Goal: Information Seeking & Learning: Learn about a topic

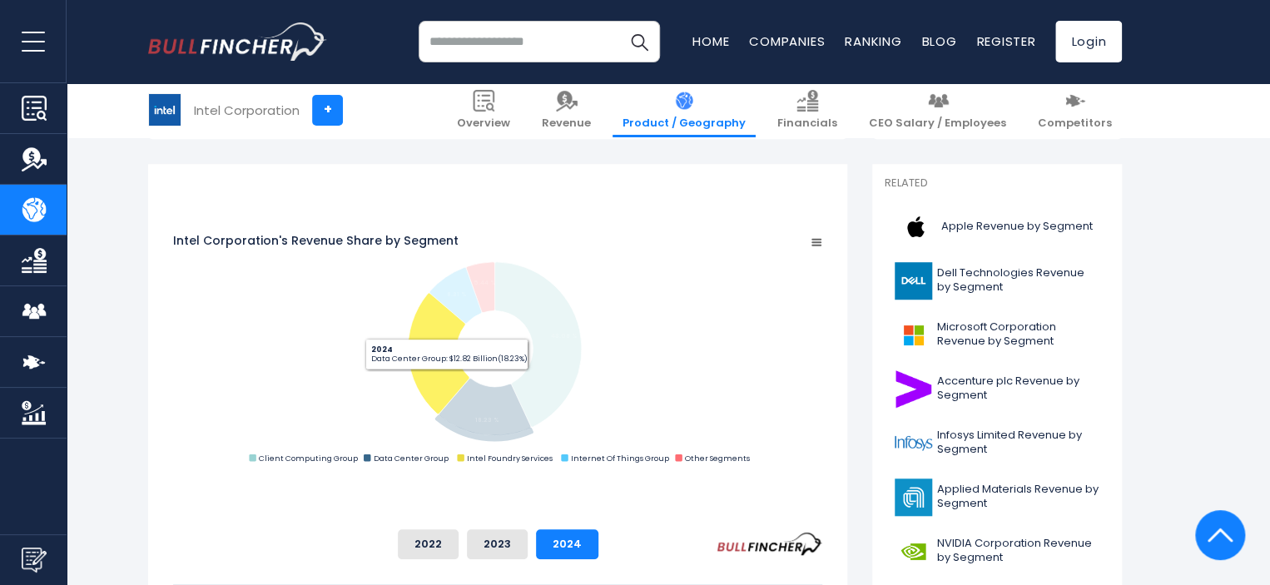
scroll to position [499, 0]
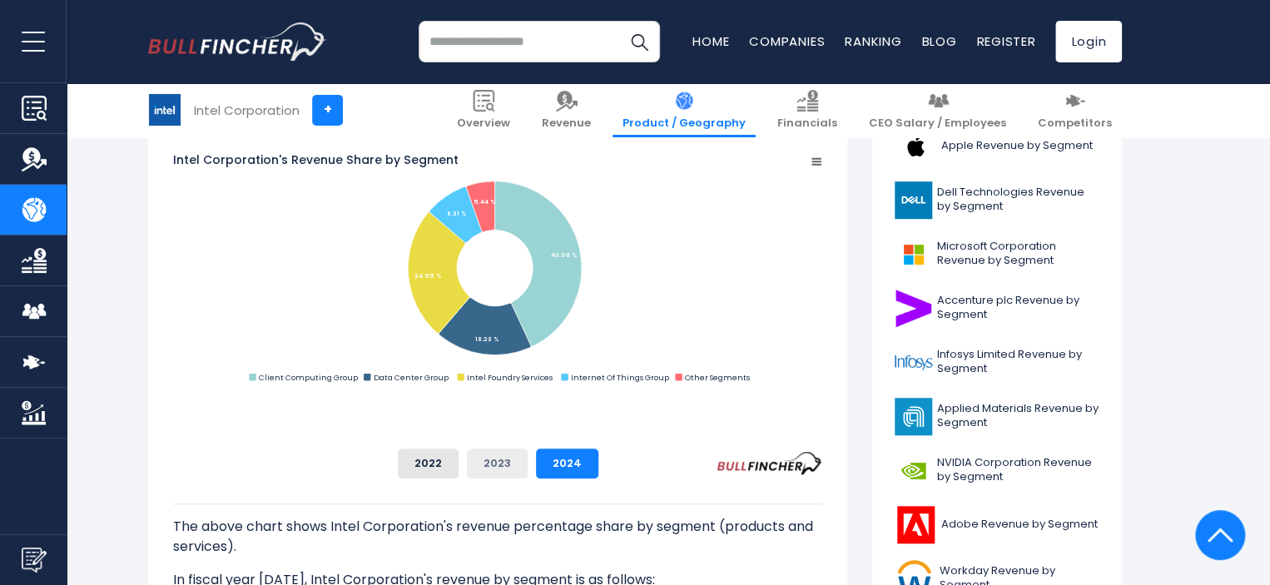
click at [528, 467] on button "2023" at bounding box center [497, 464] width 61 height 30
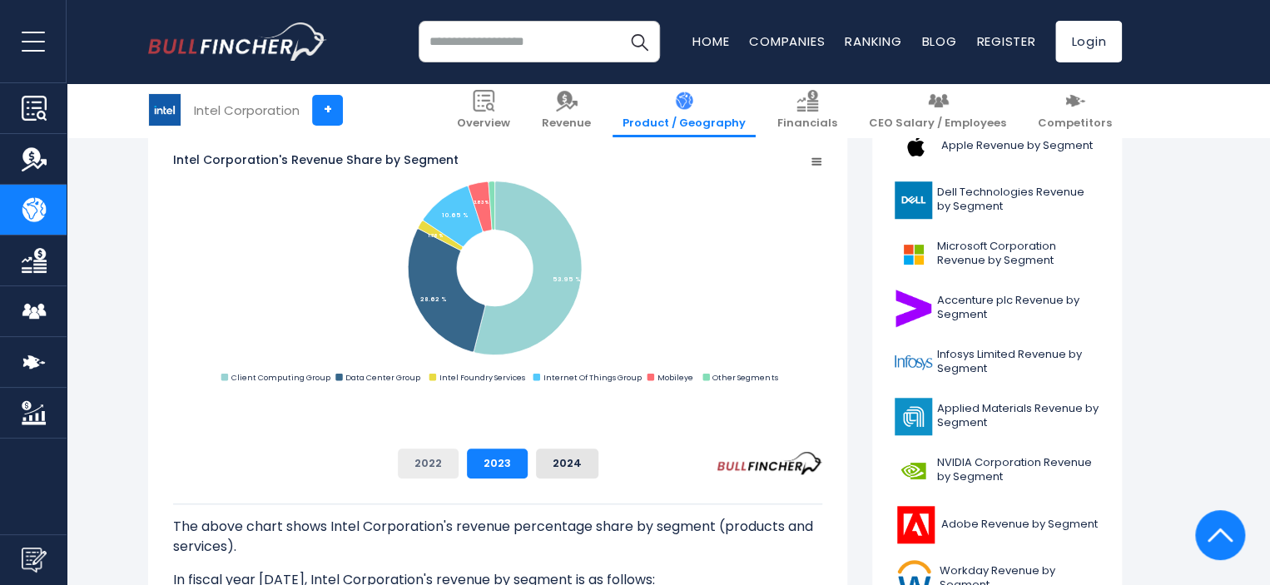
click at [458, 465] on button "2022" at bounding box center [428, 464] width 61 height 30
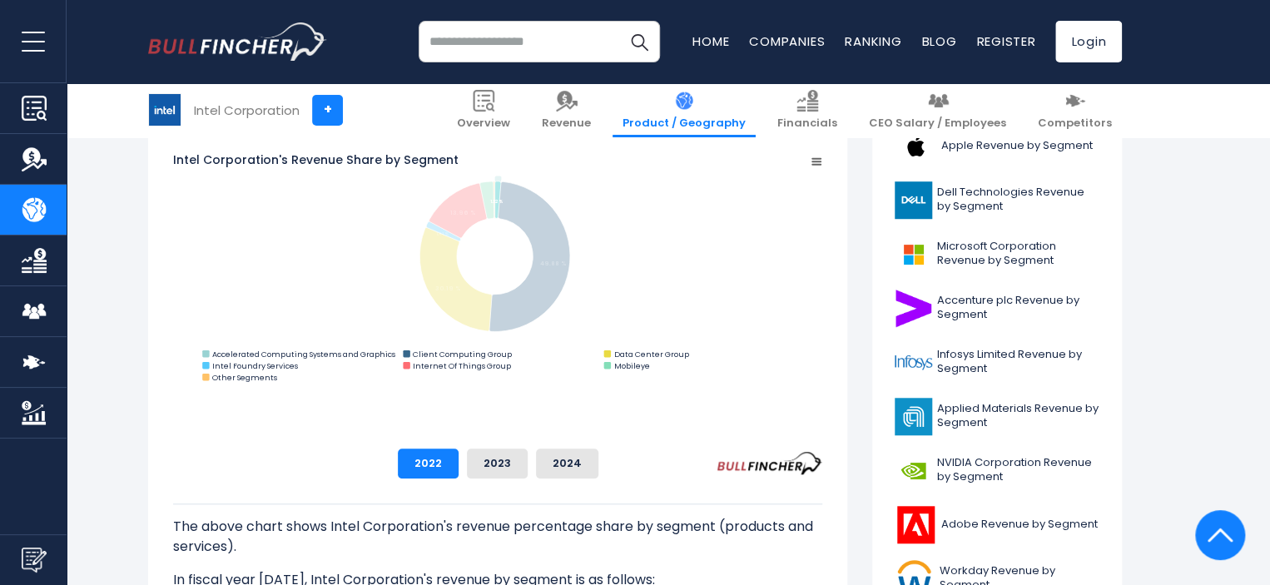
drag, startPoint x: 662, startPoint y: 386, endPoint x: 269, endPoint y: 380, distance: 393.6
click at [269, 380] on rect "Intel Corporation's Revenue Share by Segment" at bounding box center [497, 269] width 649 height 234
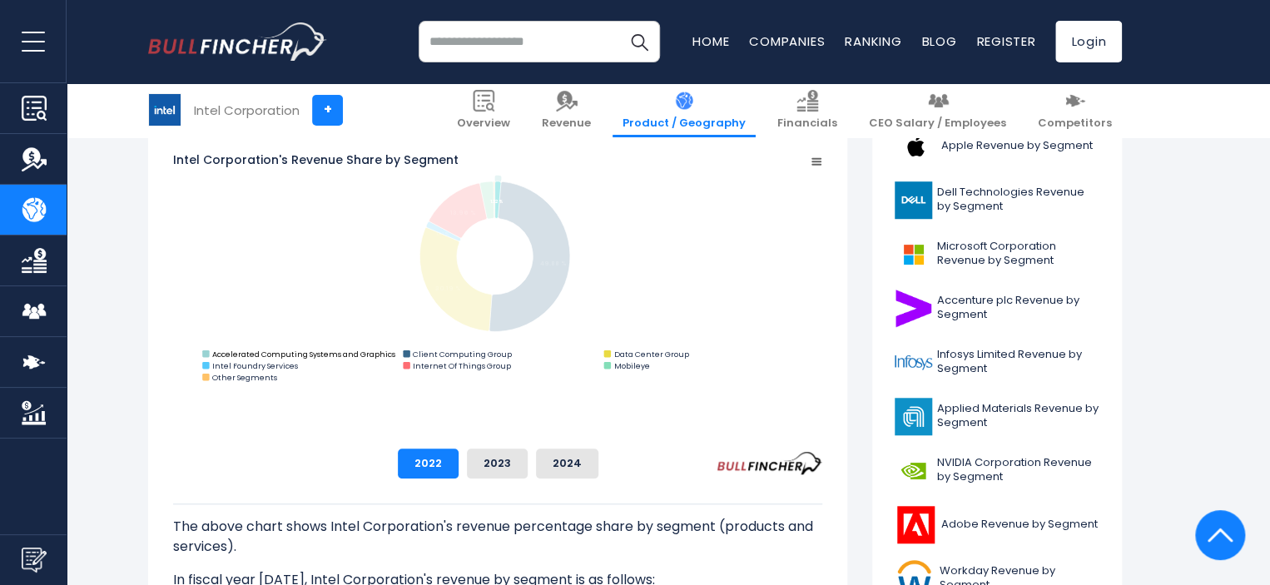
click at [236, 359] on text "Accelerated Computing Systems and Graphics" at bounding box center [303, 354] width 183 height 11
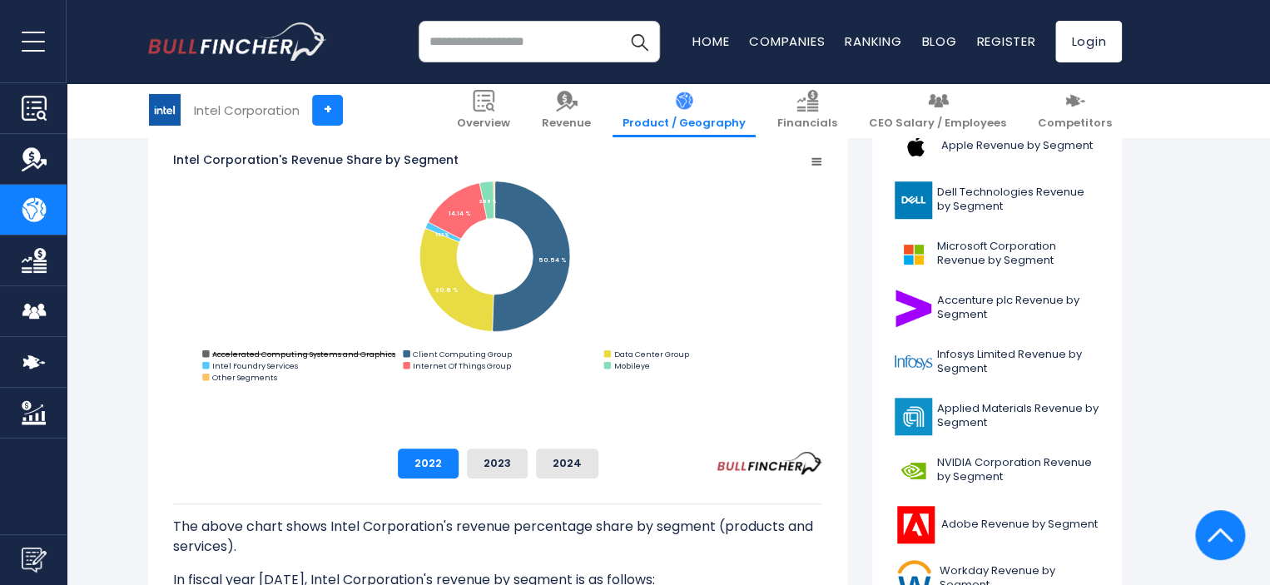
drag, startPoint x: 223, startPoint y: 394, endPoint x: 376, endPoint y: 371, distance: 154.9
click at [369, 394] on icon "Created with Highcharts 12.1.2 Chart context menu Intel Corporation's Revenue S…" at bounding box center [497, 268] width 649 height 333
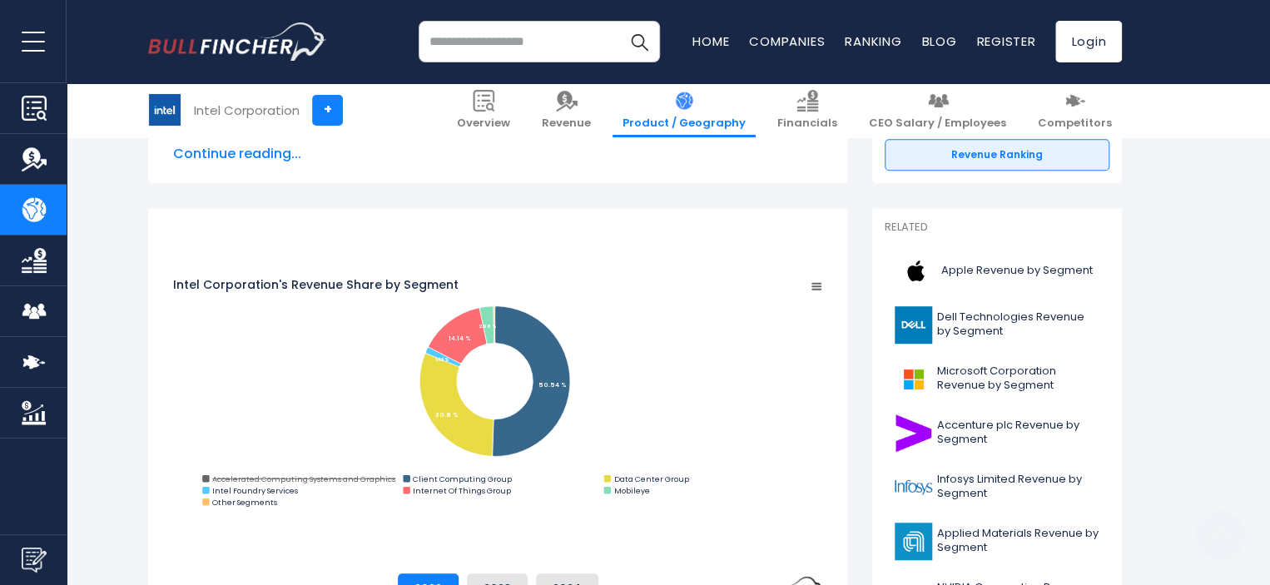
scroll to position [416, 0]
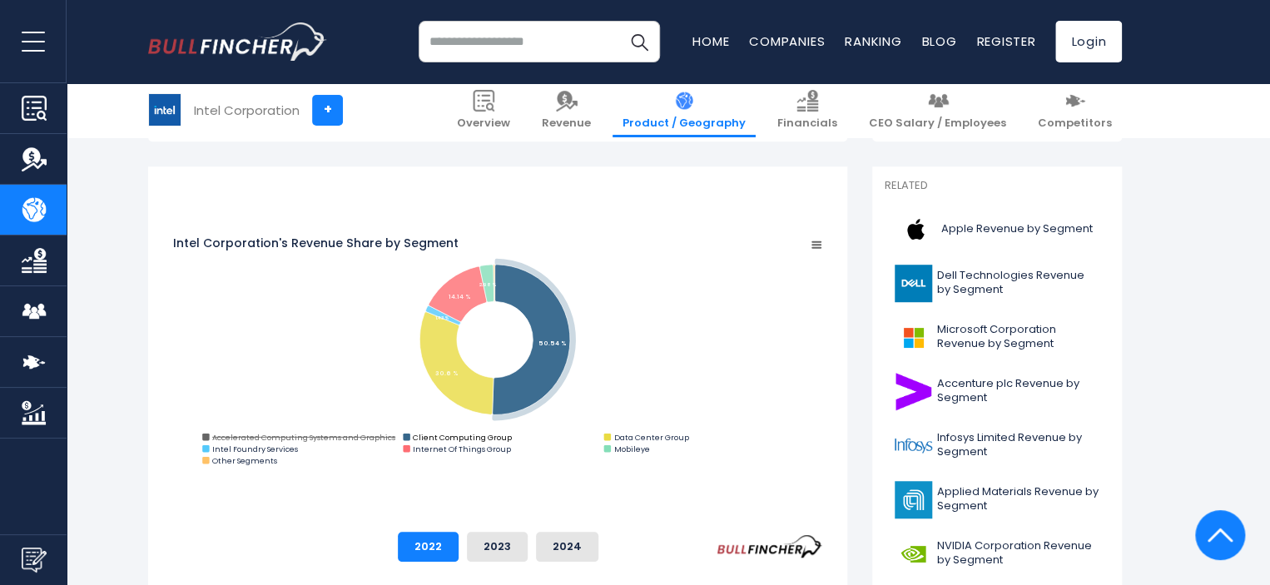
drag, startPoint x: 190, startPoint y: 465, endPoint x: 621, endPoint y: 475, distance: 431.1
click at [621, 475] on icon "Created with Highcharts 12.1.2 Chart context menu Intel Corporation's Revenue S…" at bounding box center [497, 352] width 649 height 333
drag, startPoint x: 647, startPoint y: 472, endPoint x: 478, endPoint y: 468, distance: 169.8
click at [478, 468] on icon "Created with Highcharts 12.1.2 Chart context menu Intel Corporation's Revenue S…" at bounding box center [497, 352] width 649 height 333
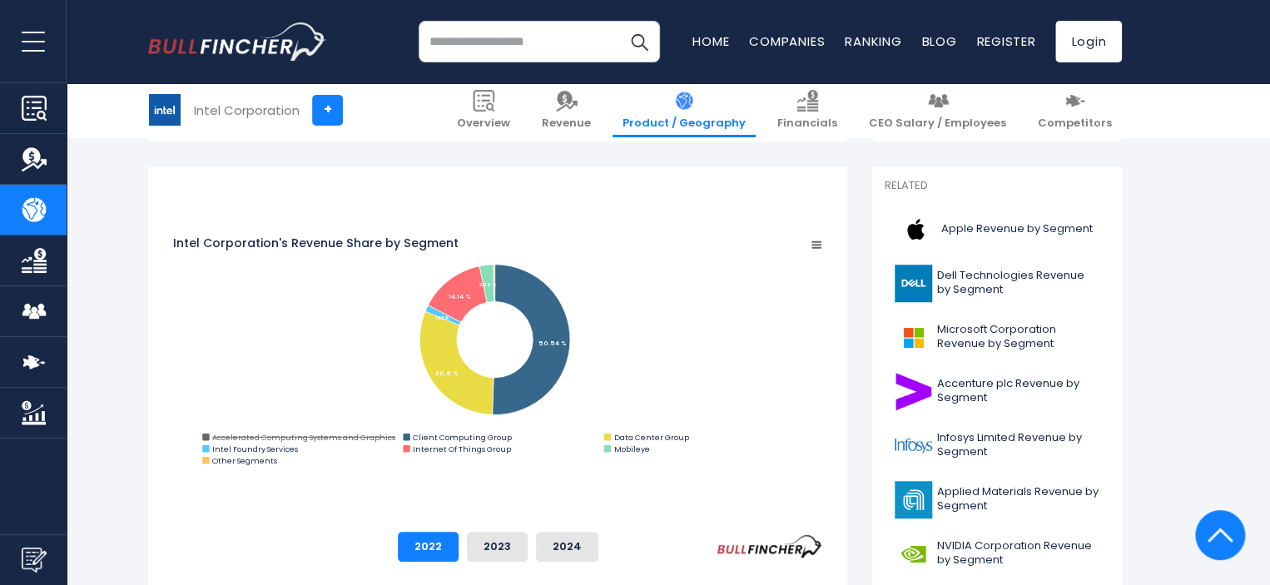
click at [528, 541] on button "2023" at bounding box center [497, 547] width 61 height 30
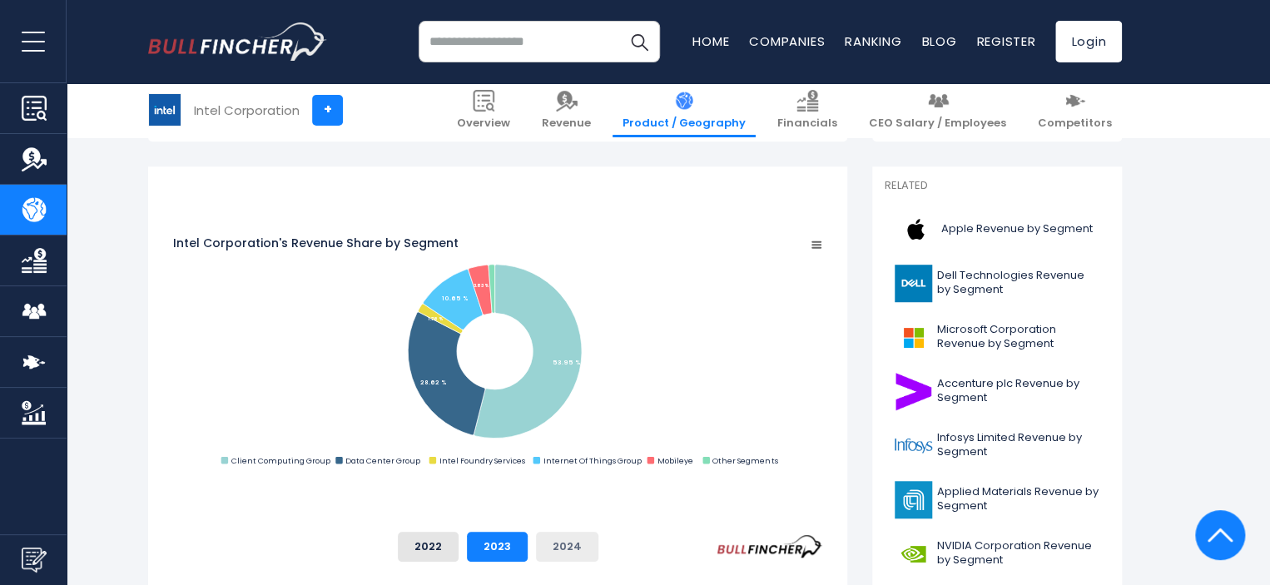
click at [598, 538] on button "2024" at bounding box center [567, 547] width 62 height 30
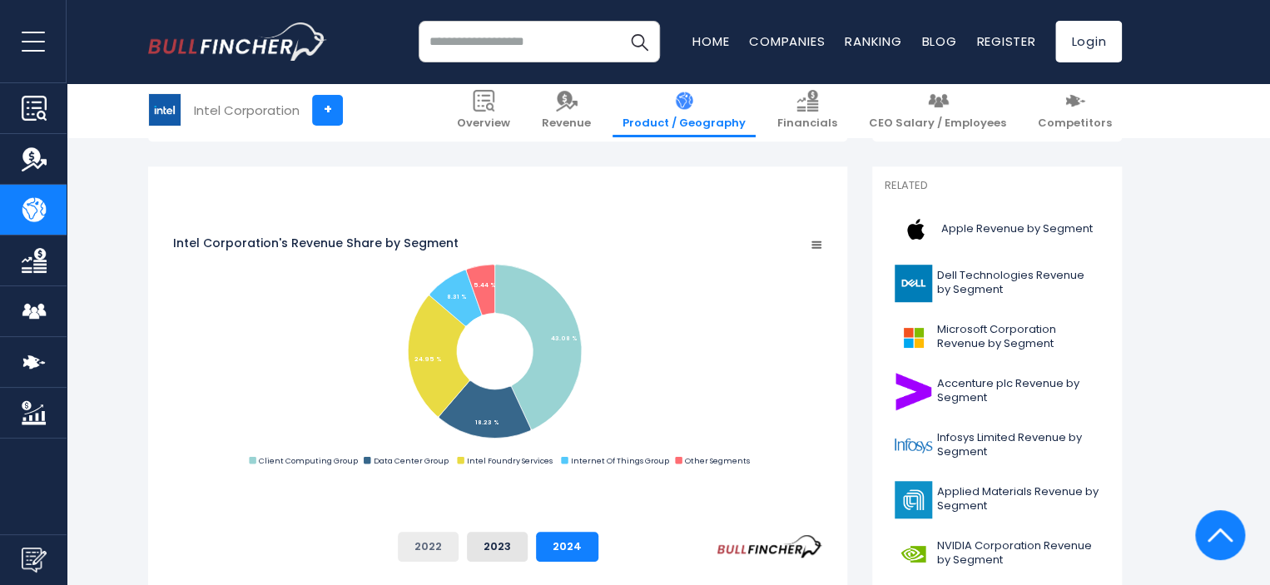
click at [458, 541] on button "2022" at bounding box center [428, 547] width 61 height 30
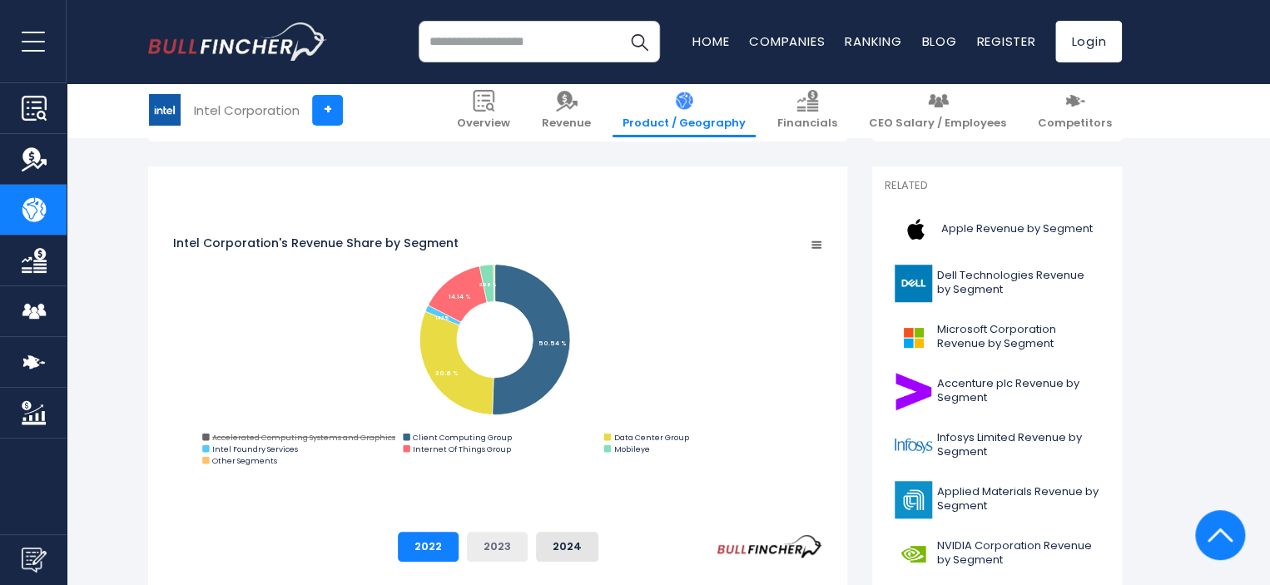
click at [528, 538] on button "2023" at bounding box center [497, 547] width 61 height 30
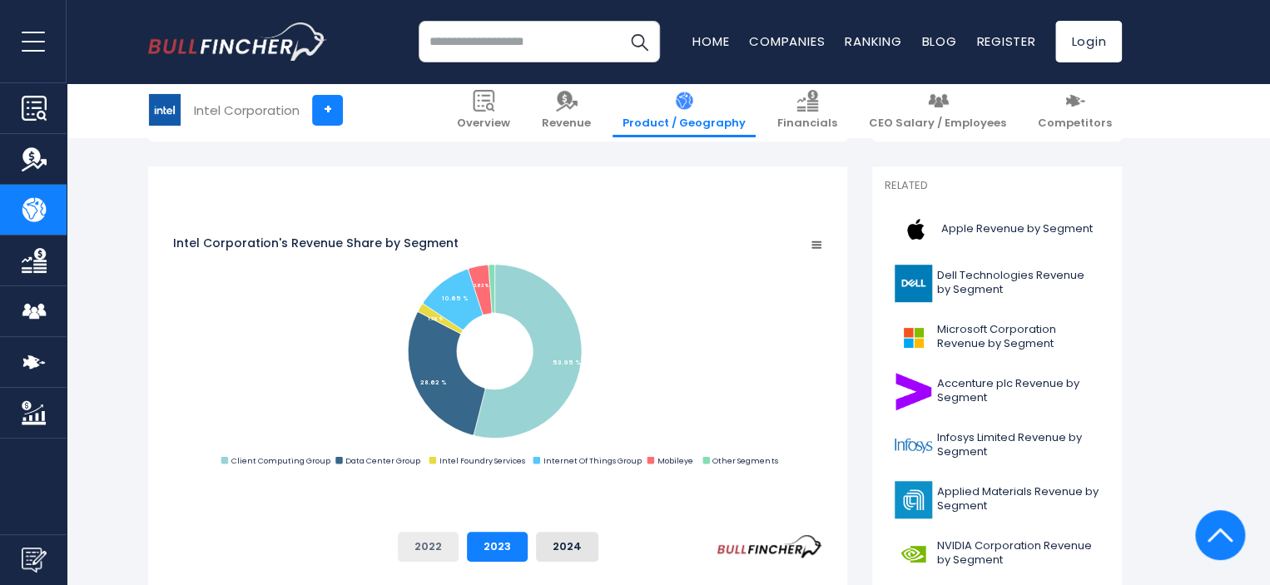
click at [458, 545] on button "2022" at bounding box center [428, 547] width 61 height 30
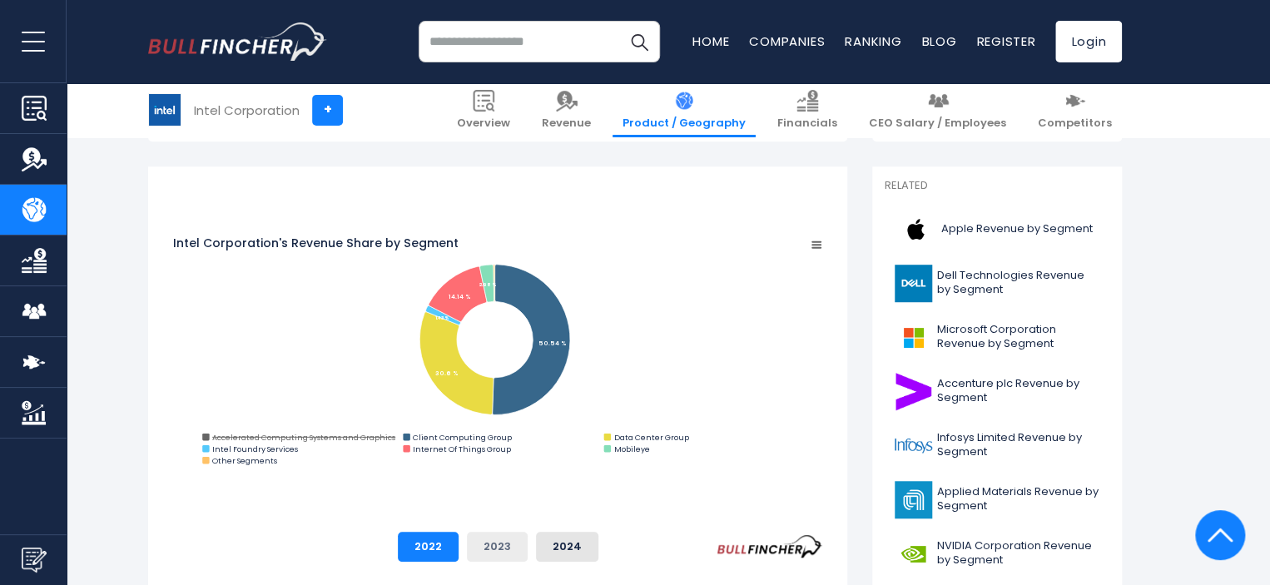
click at [528, 543] on button "2023" at bounding box center [497, 547] width 61 height 30
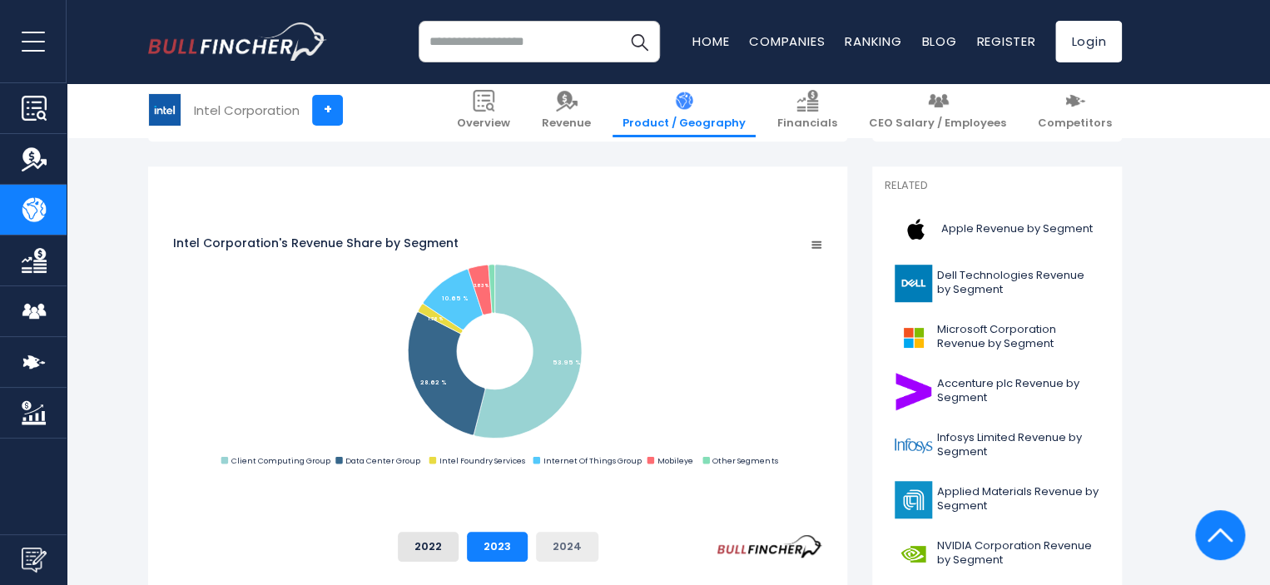
click at [598, 542] on button "2024" at bounding box center [567, 547] width 62 height 30
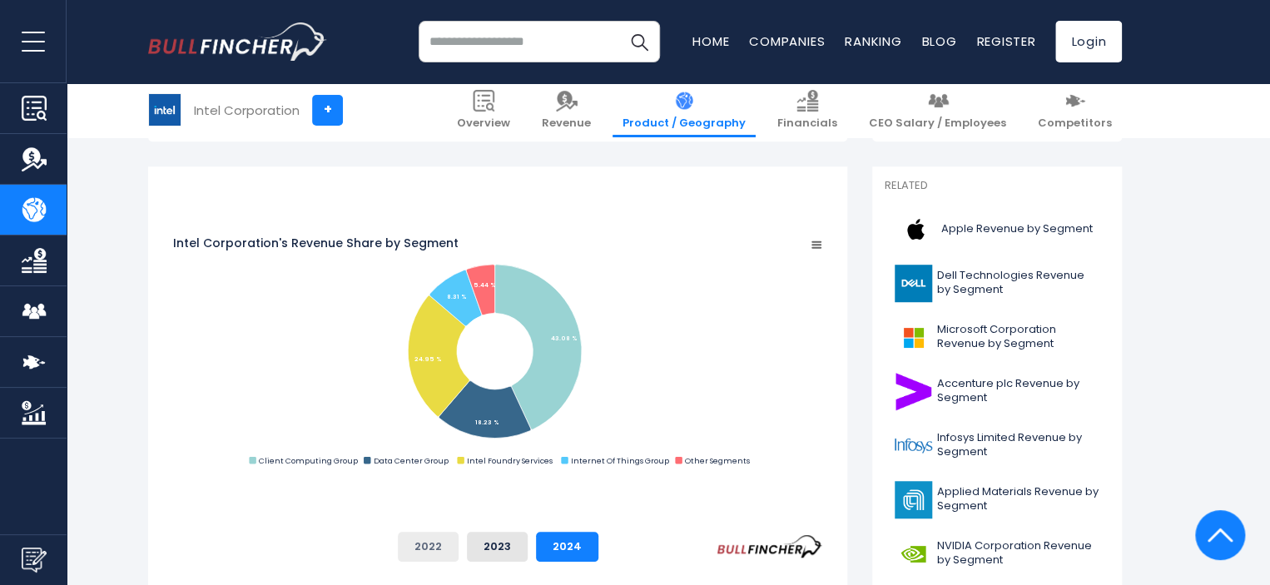
click at [458, 548] on button "2022" at bounding box center [428, 547] width 61 height 30
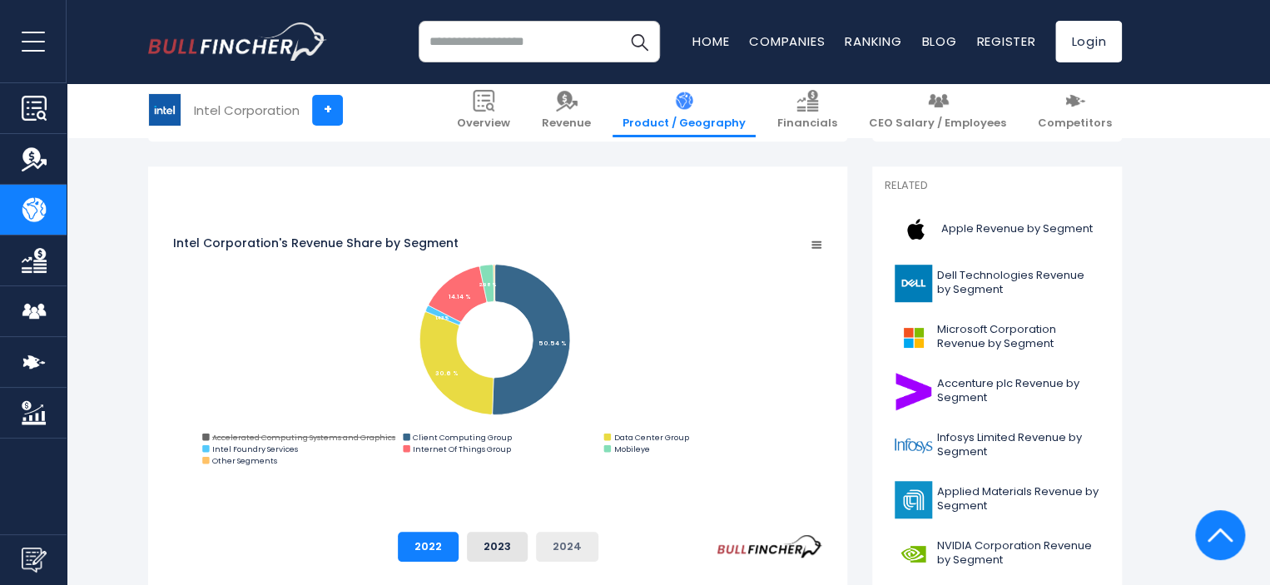
click at [598, 545] on button "2024" at bounding box center [567, 547] width 62 height 30
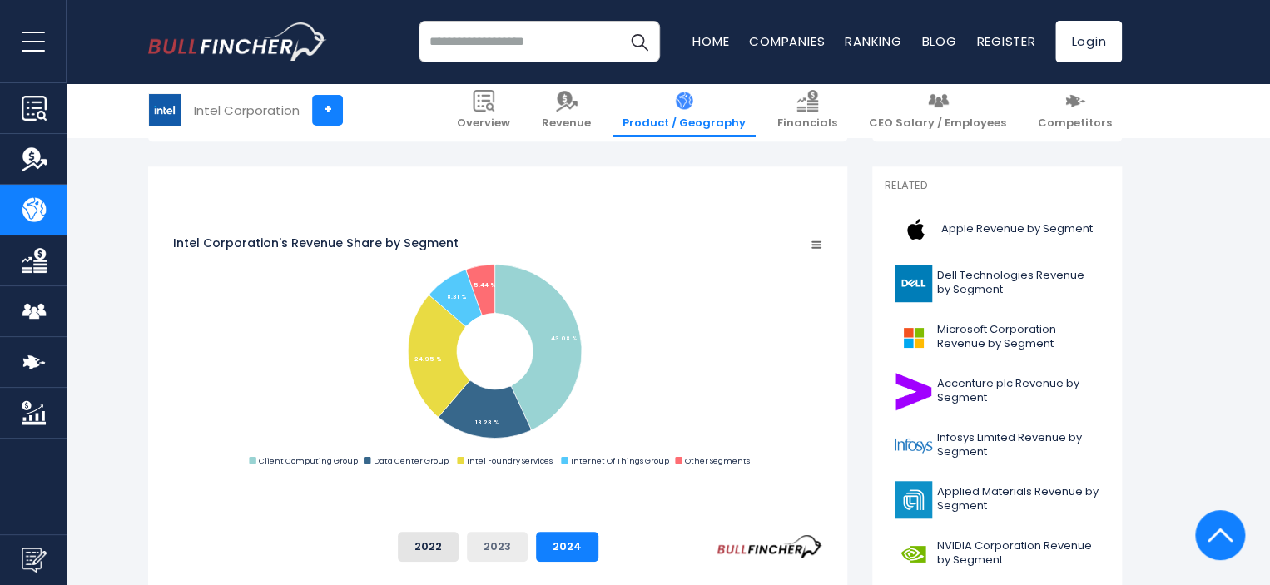
click at [528, 548] on button "2023" at bounding box center [497, 547] width 61 height 30
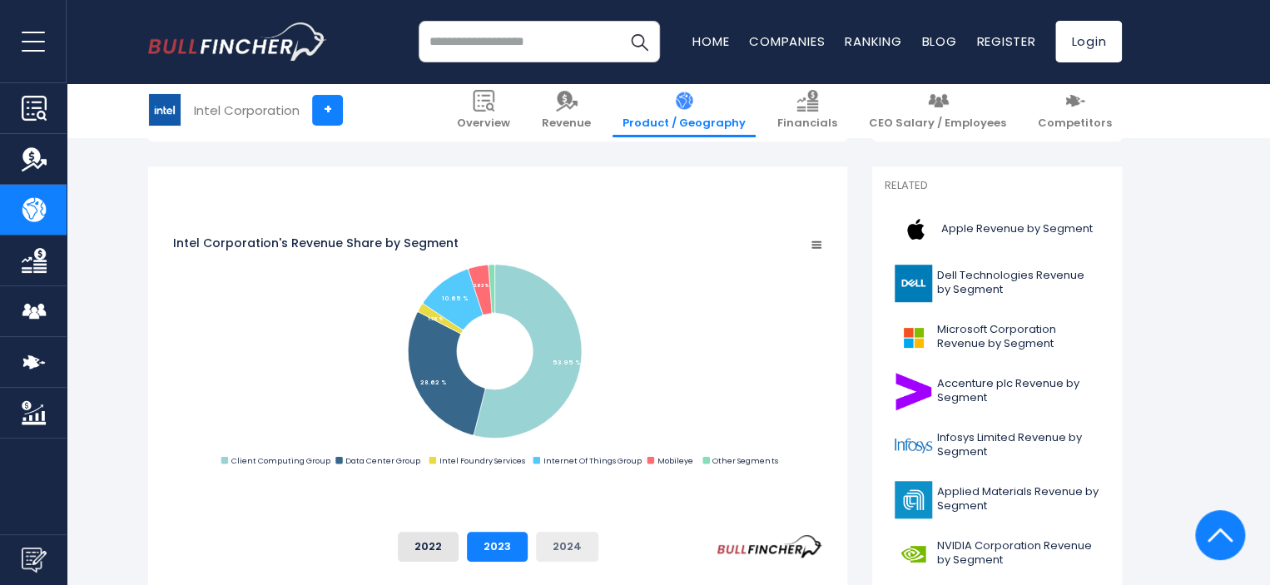
click at [598, 542] on button "2024" at bounding box center [567, 547] width 62 height 30
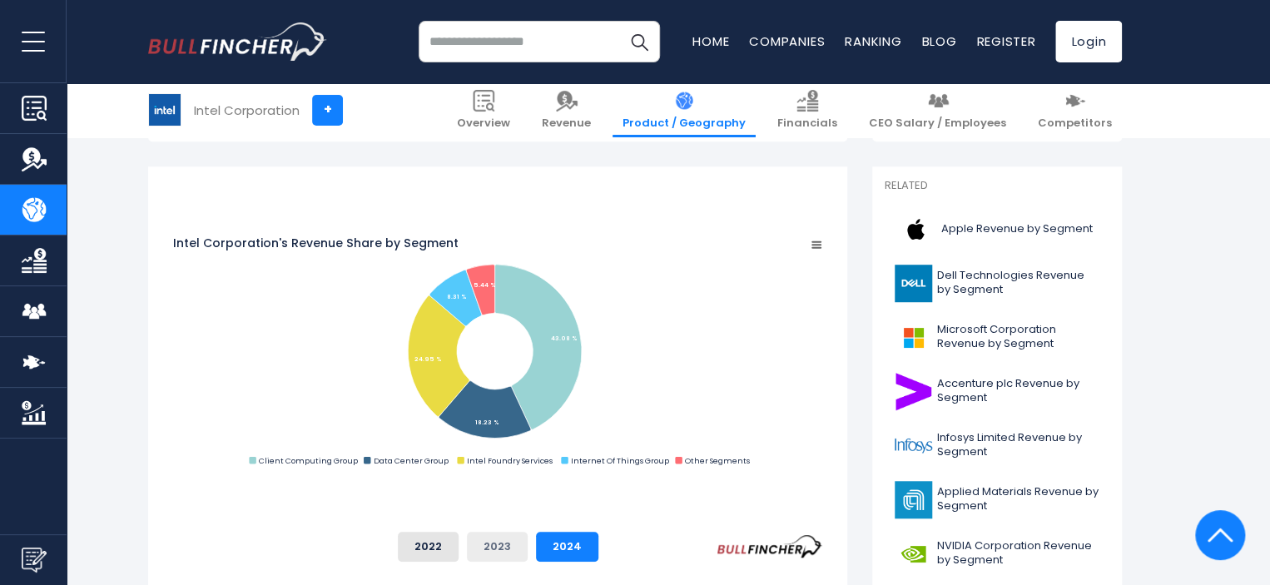
click at [528, 547] on button "2023" at bounding box center [497, 547] width 61 height 30
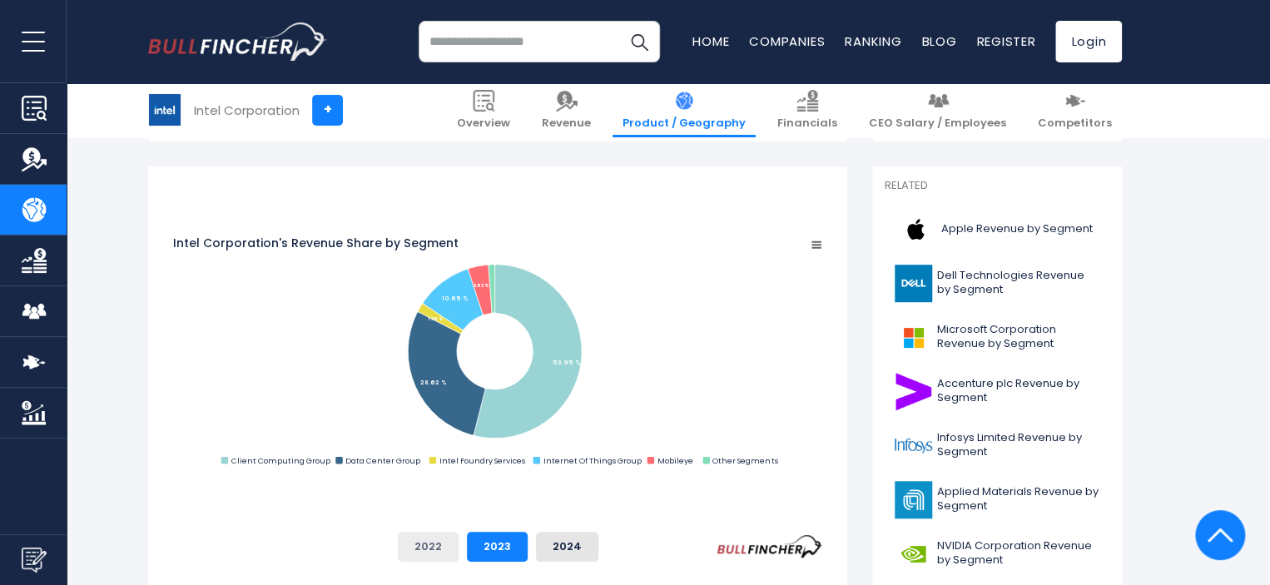
click at [458, 543] on button "2022" at bounding box center [428, 547] width 61 height 30
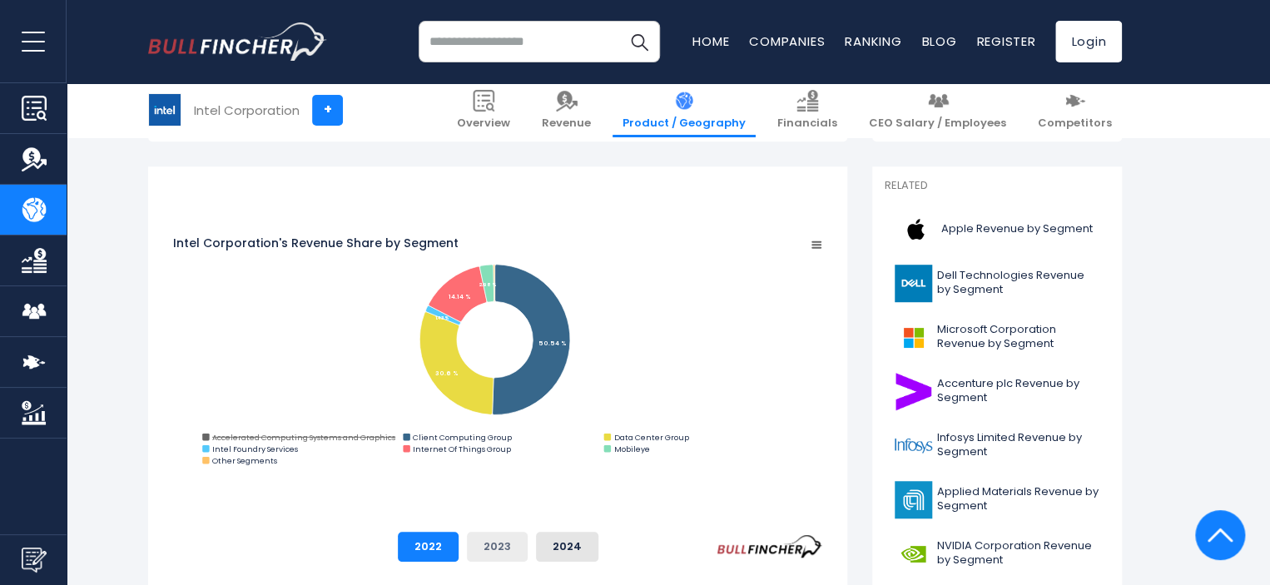
click at [528, 545] on button "2023" at bounding box center [497, 547] width 61 height 30
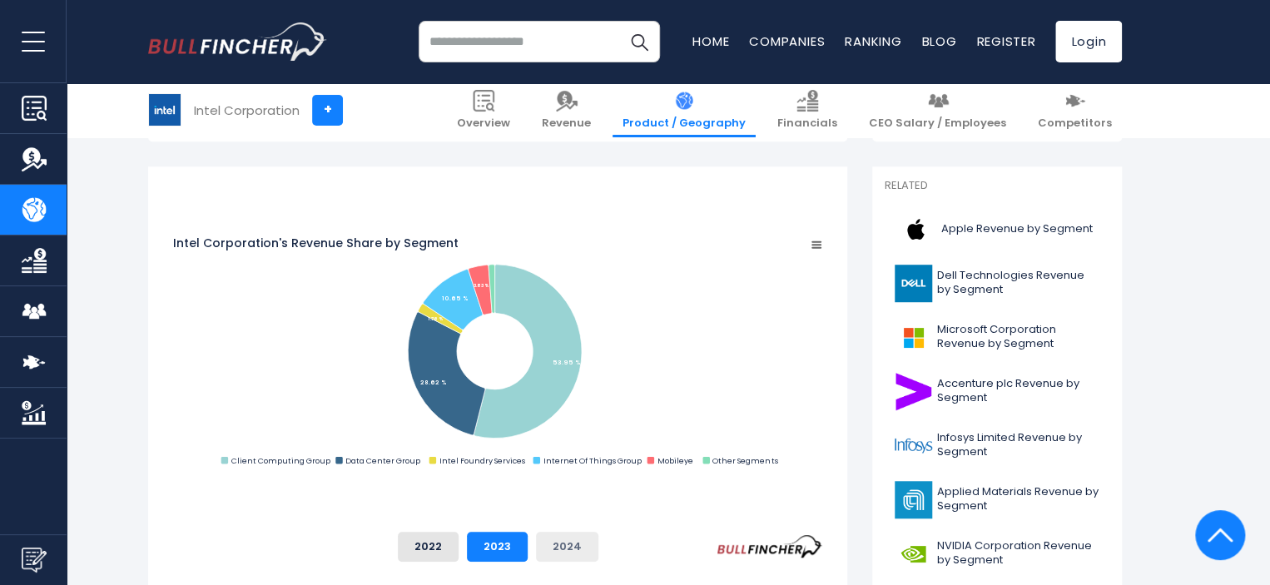
click at [598, 539] on button "2024" at bounding box center [567, 547] width 62 height 30
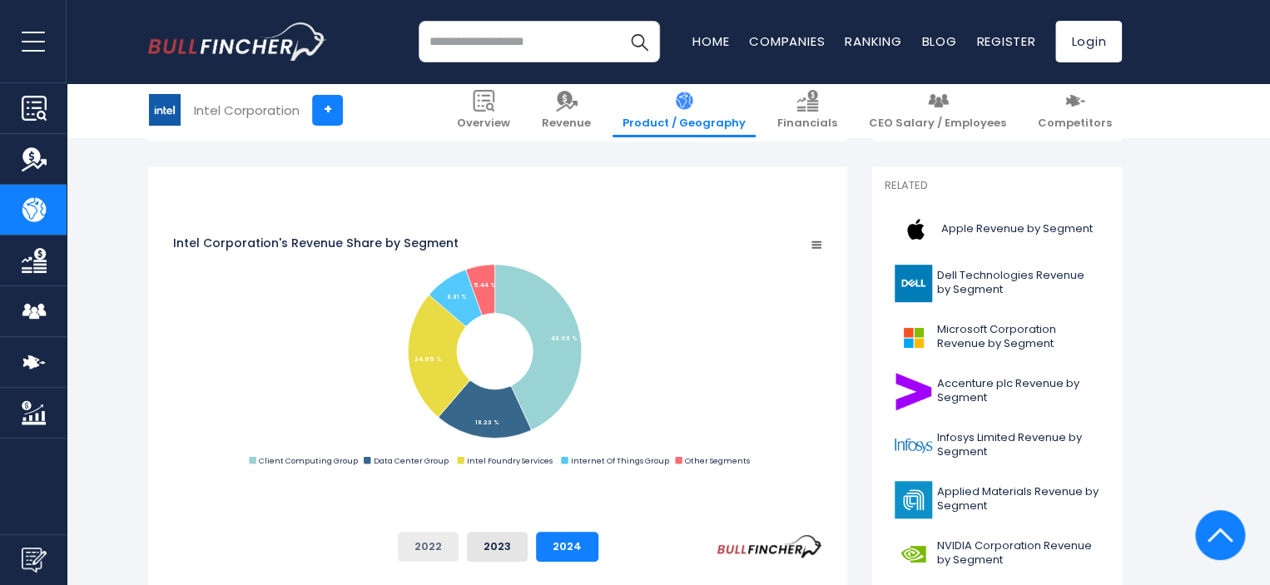
click at [458, 549] on button "2022" at bounding box center [428, 547] width 61 height 30
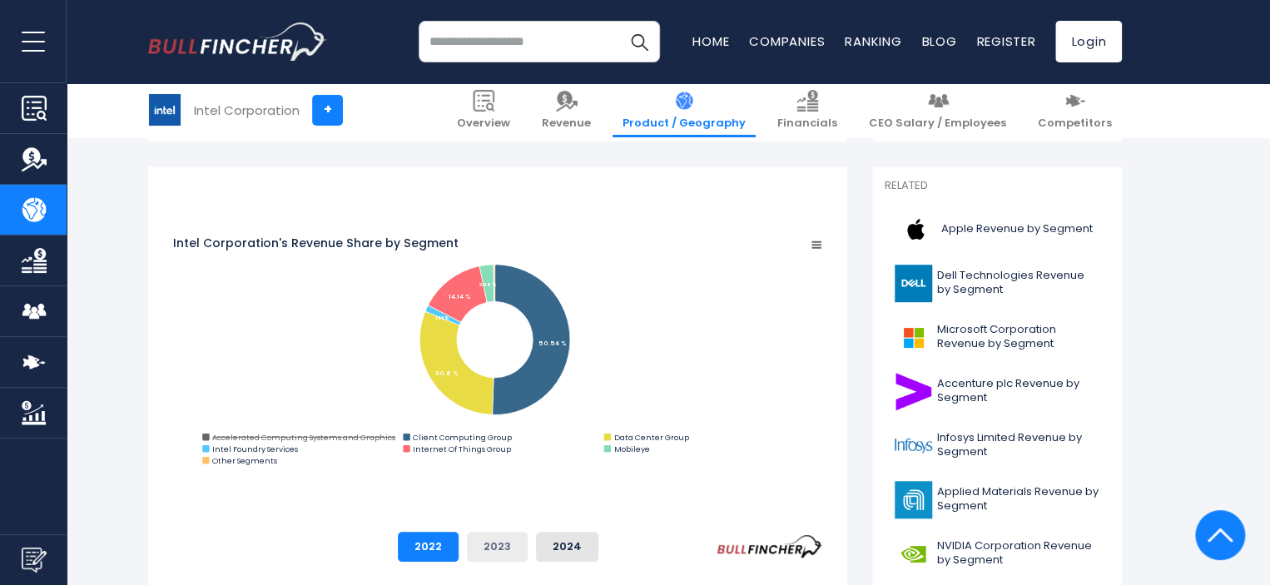
click at [528, 543] on button "2023" at bounding box center [497, 547] width 61 height 30
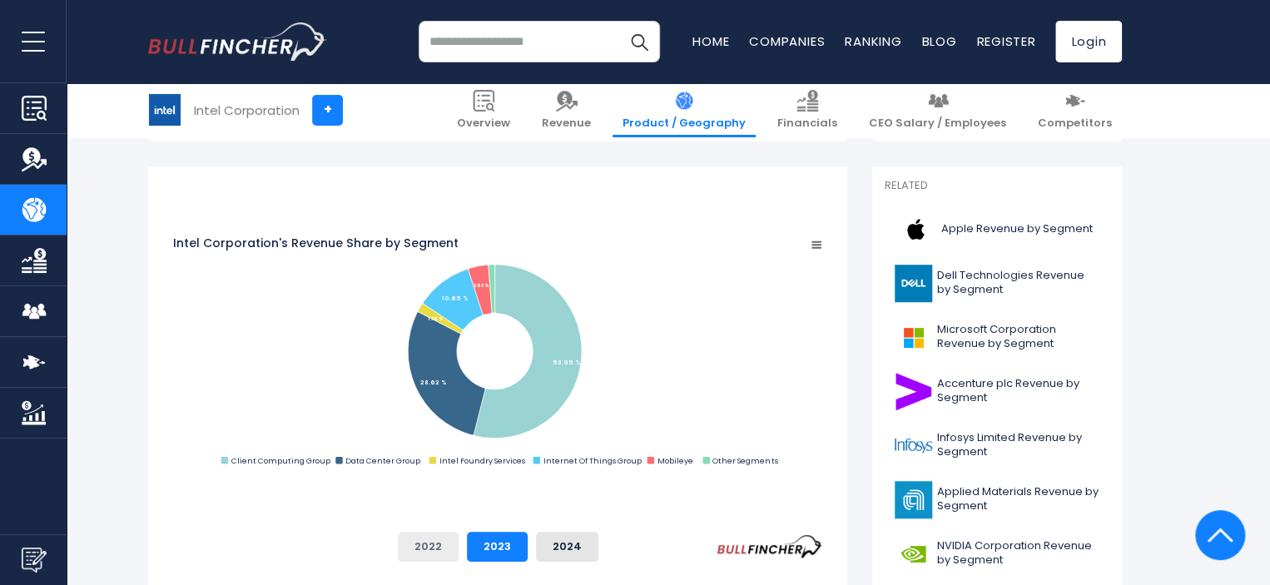
click at [458, 538] on button "2022" at bounding box center [428, 547] width 61 height 30
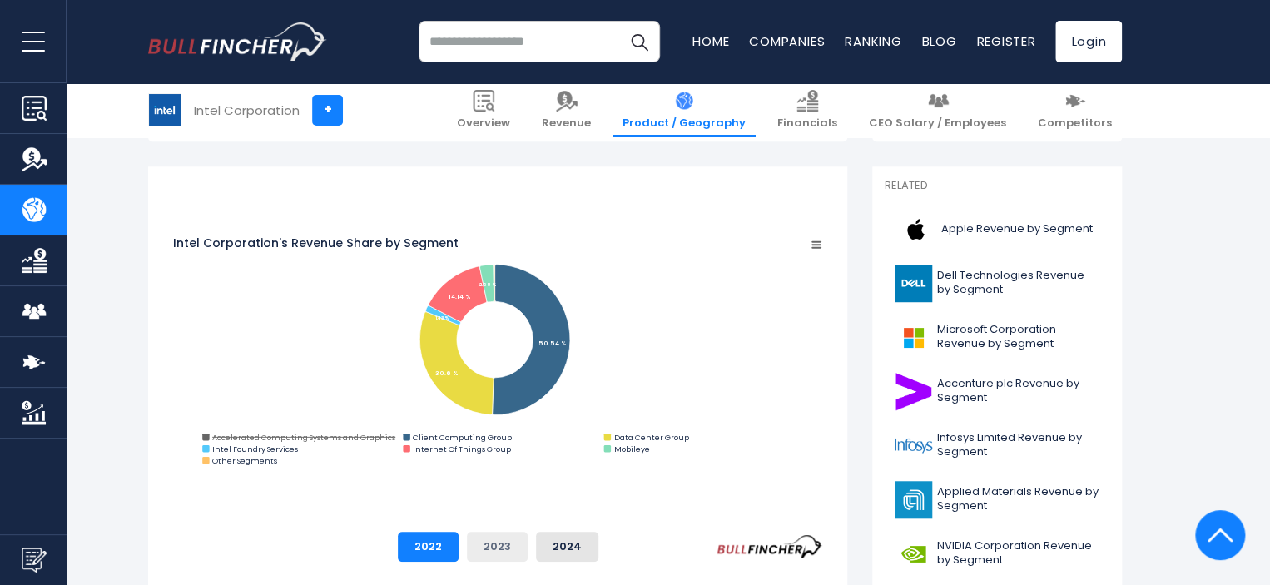
click at [528, 535] on button "2023" at bounding box center [497, 547] width 61 height 30
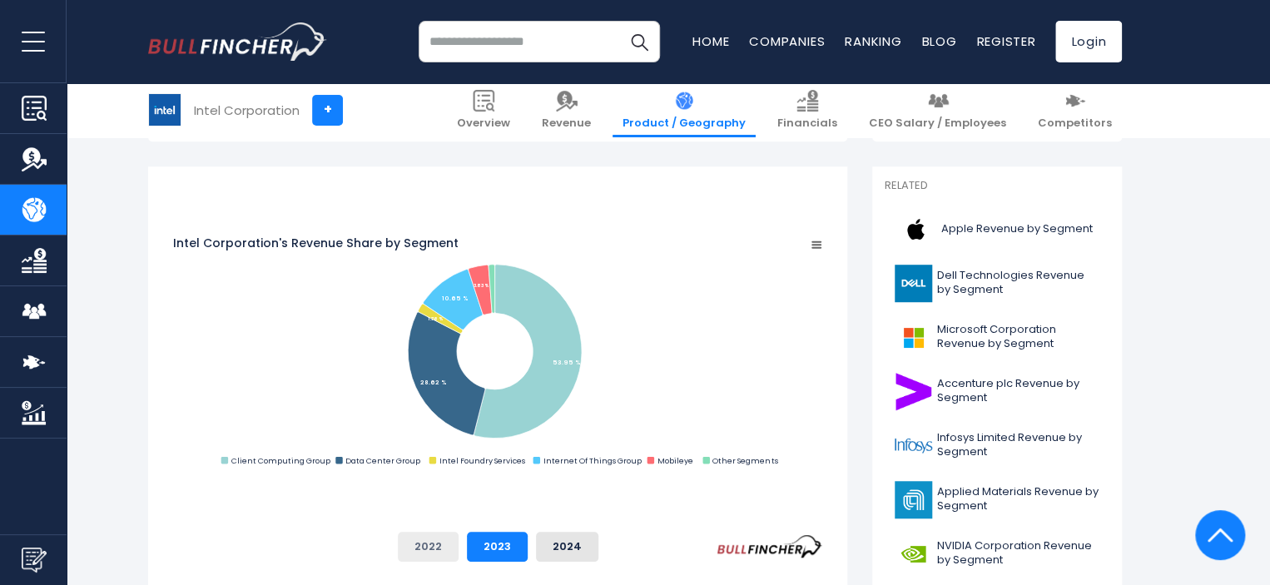
click at [458, 538] on button "2022" at bounding box center [428, 547] width 61 height 30
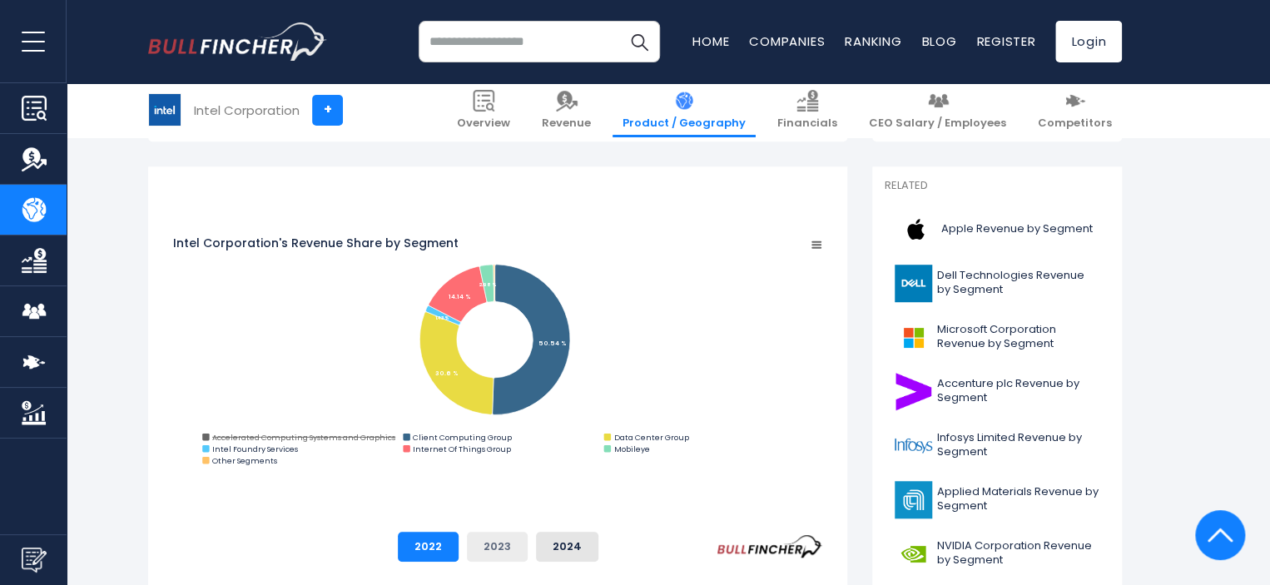
click at [528, 542] on button "2023" at bounding box center [497, 547] width 61 height 30
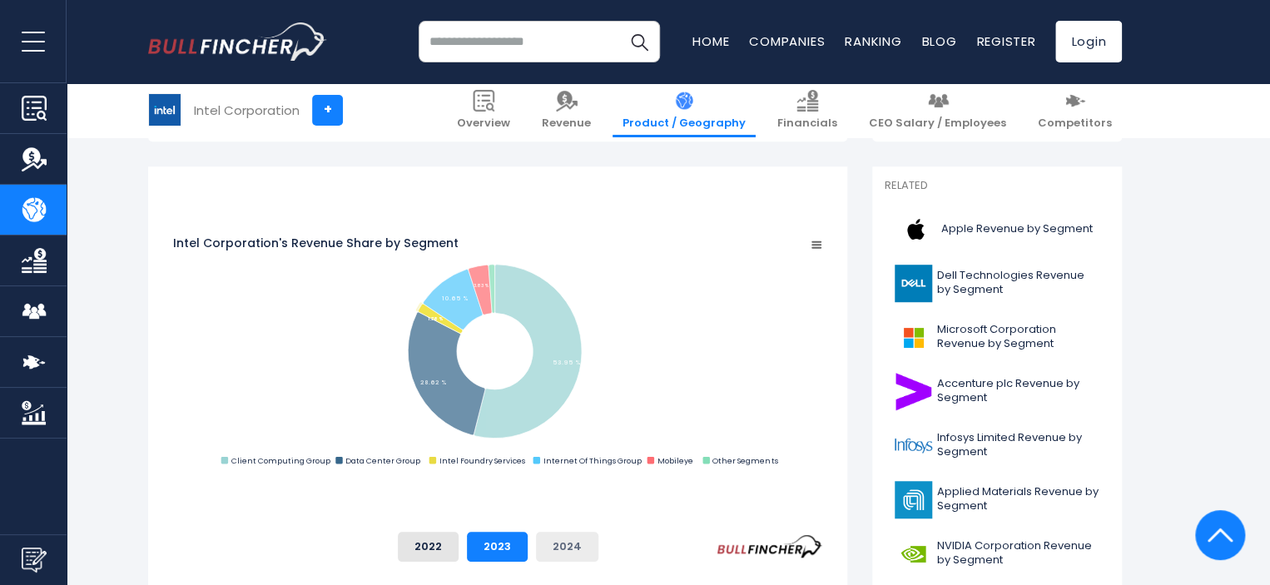
click at [598, 541] on button "2024" at bounding box center [567, 547] width 62 height 30
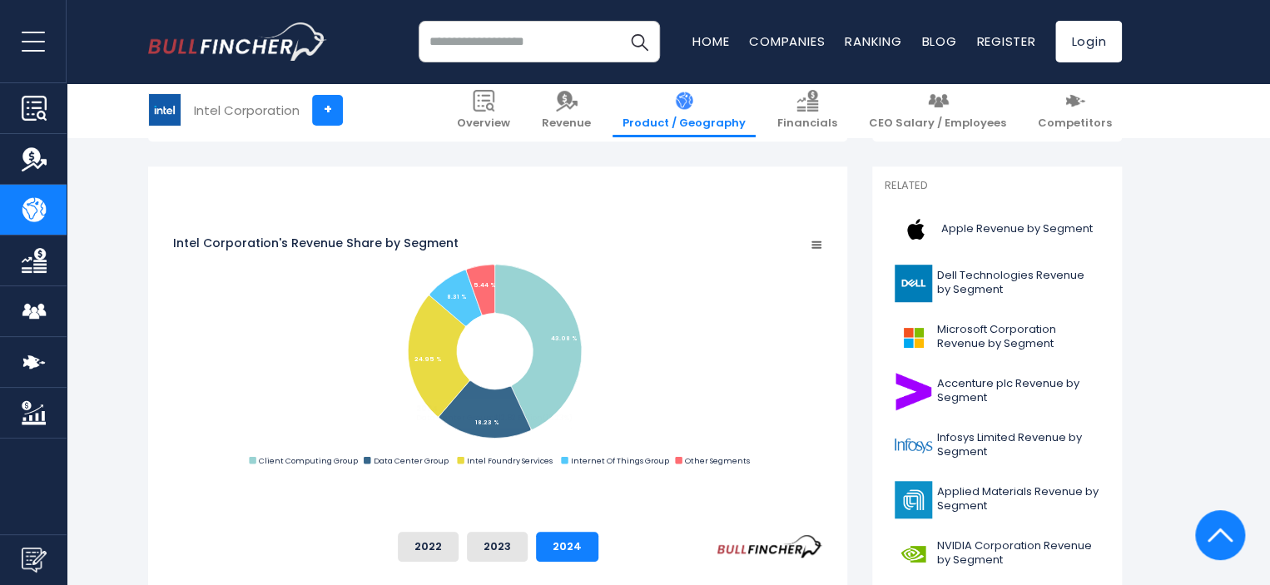
click at [313, 390] on rect "Intel Corporation's Revenue Share by Segment" at bounding box center [497, 352] width 649 height 234
click at [528, 545] on button "2023" at bounding box center [497, 547] width 61 height 30
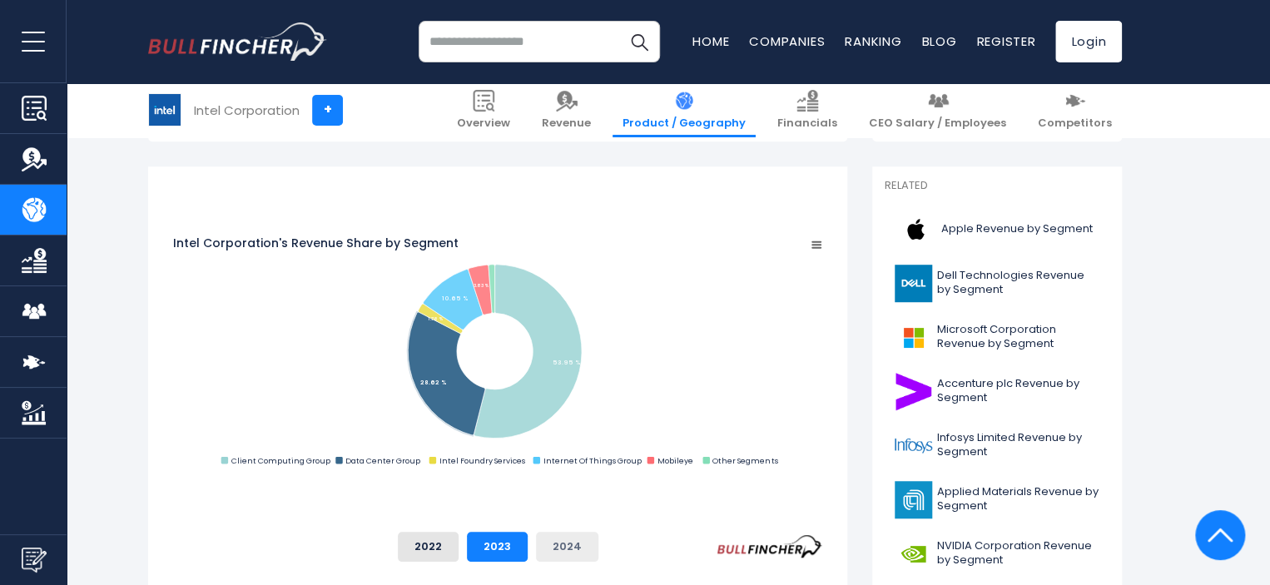
click at [598, 549] on button "2024" at bounding box center [567, 547] width 62 height 30
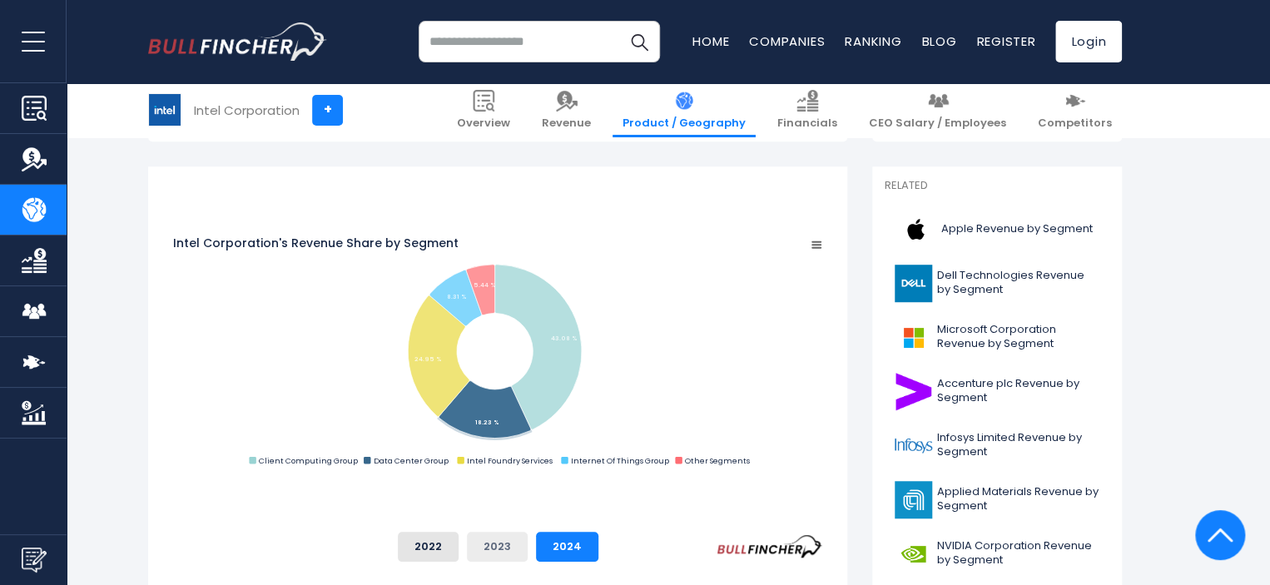
click at [528, 544] on button "2023" at bounding box center [497, 547] width 61 height 30
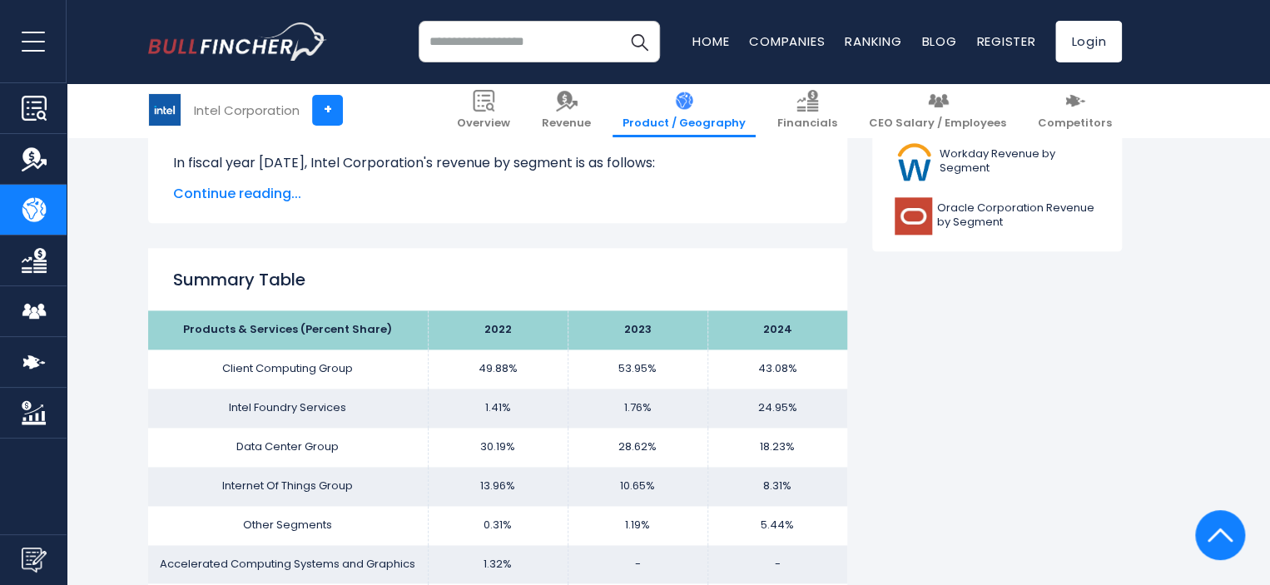
scroll to position [1165, 0]
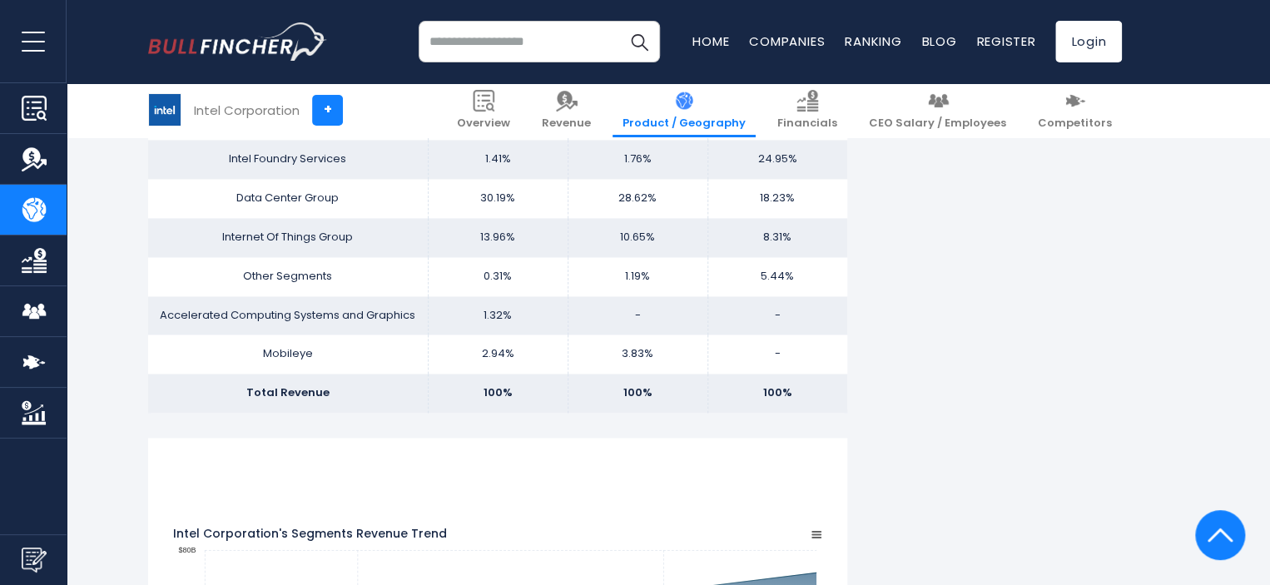
click at [428, 410] on td "Total Revenue" at bounding box center [288, 393] width 280 height 39
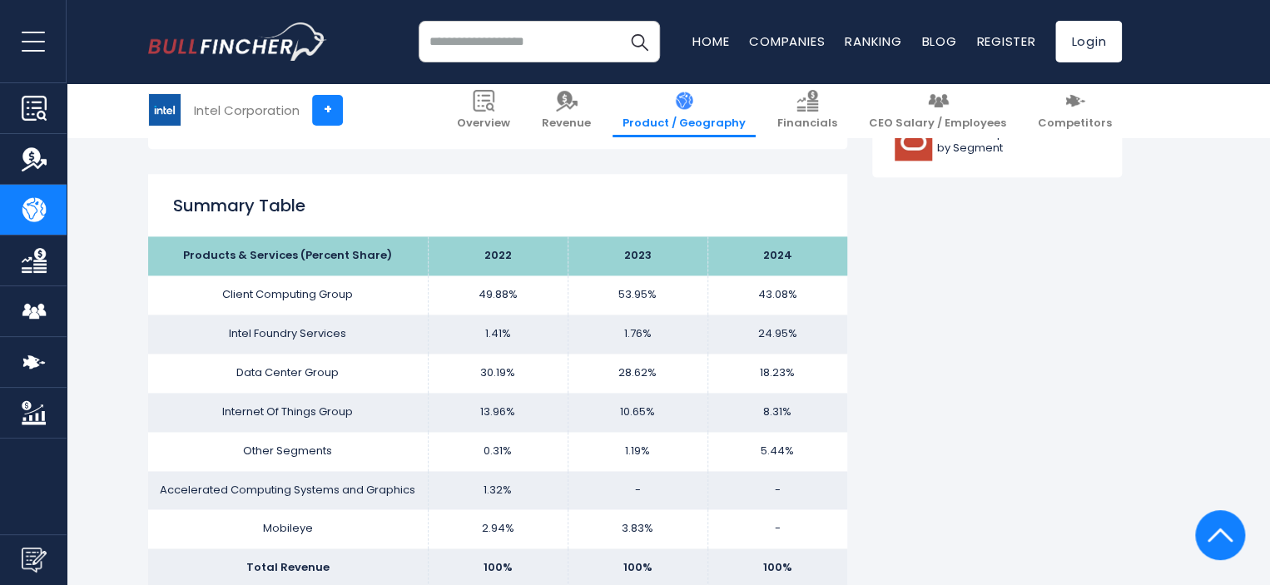
scroll to position [999, 0]
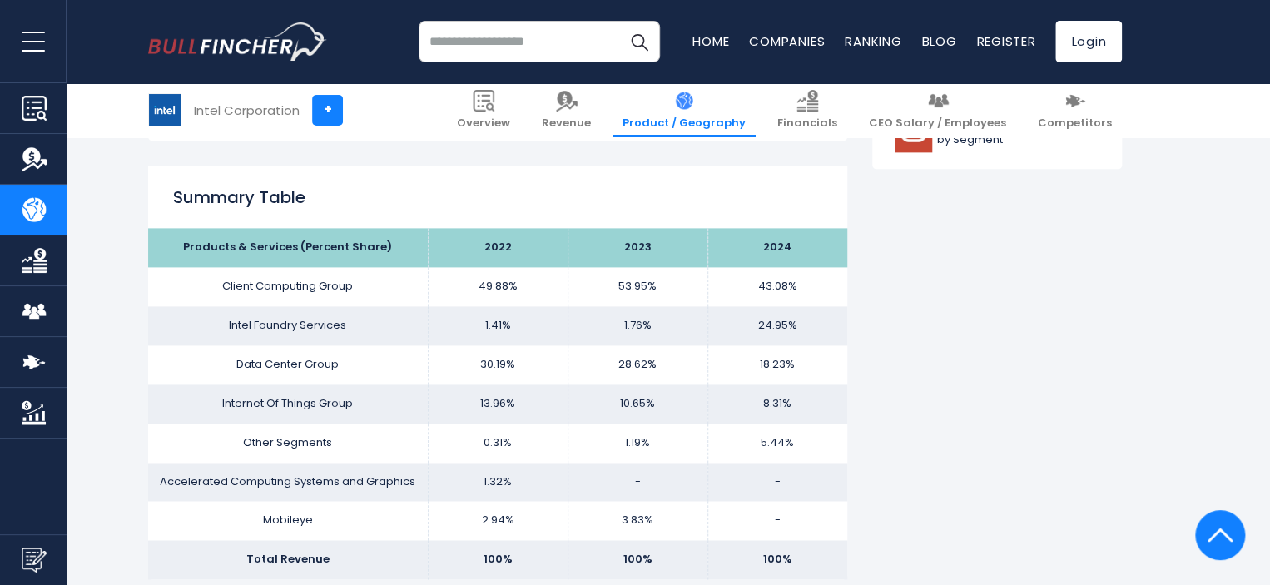
click at [428, 288] on td "Client Computing Group" at bounding box center [288, 286] width 280 height 39
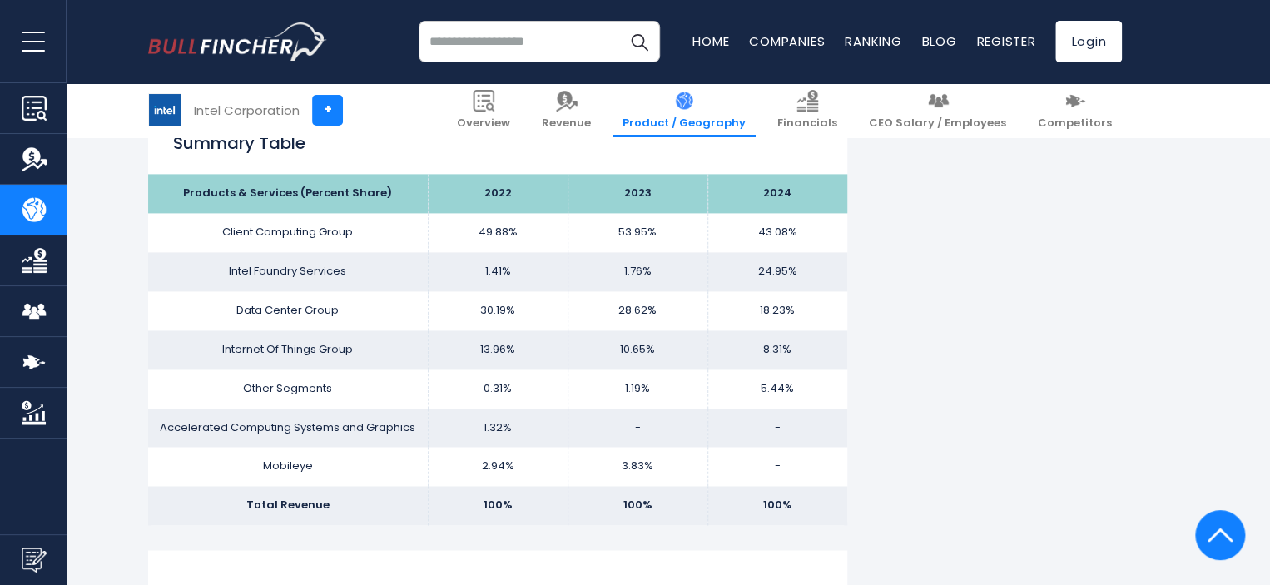
scroll to position [1082, 0]
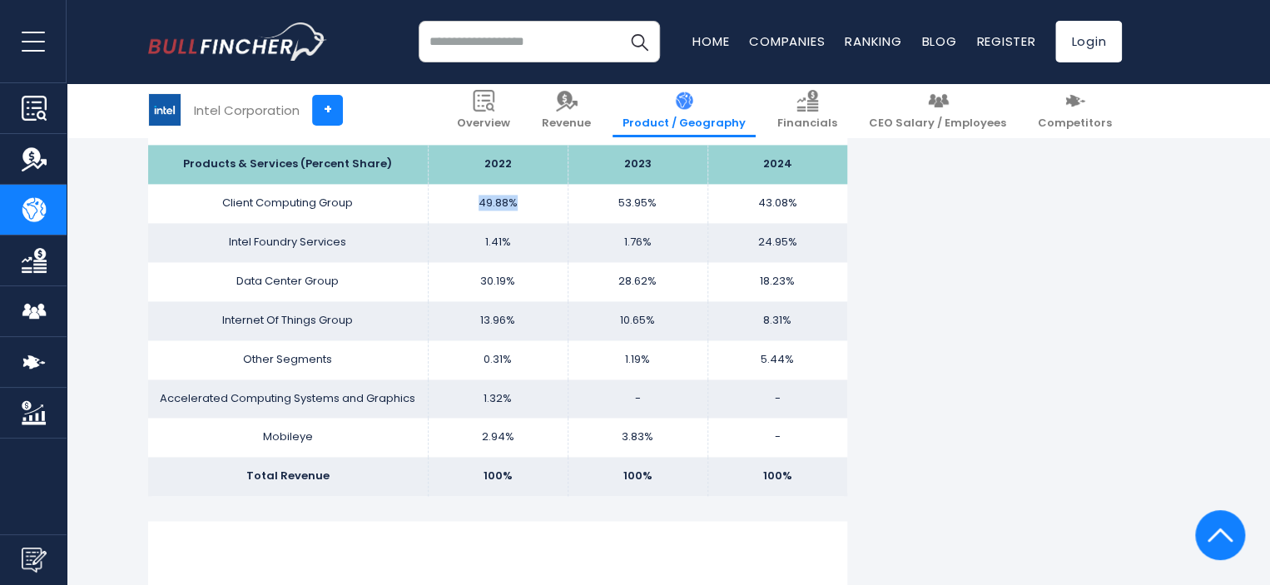
drag, startPoint x: 667, startPoint y: 199, endPoint x: 499, endPoint y: 188, distance: 168.4
click at [499, 188] on tr "Client Computing Group 49.88% 53.95% 43.08%" at bounding box center [497, 203] width 699 height 39
drag, startPoint x: 599, startPoint y: 482, endPoint x: 659, endPoint y: 478, distance: 60.0
click at [567, 478] on td "100%" at bounding box center [498, 476] width 140 height 39
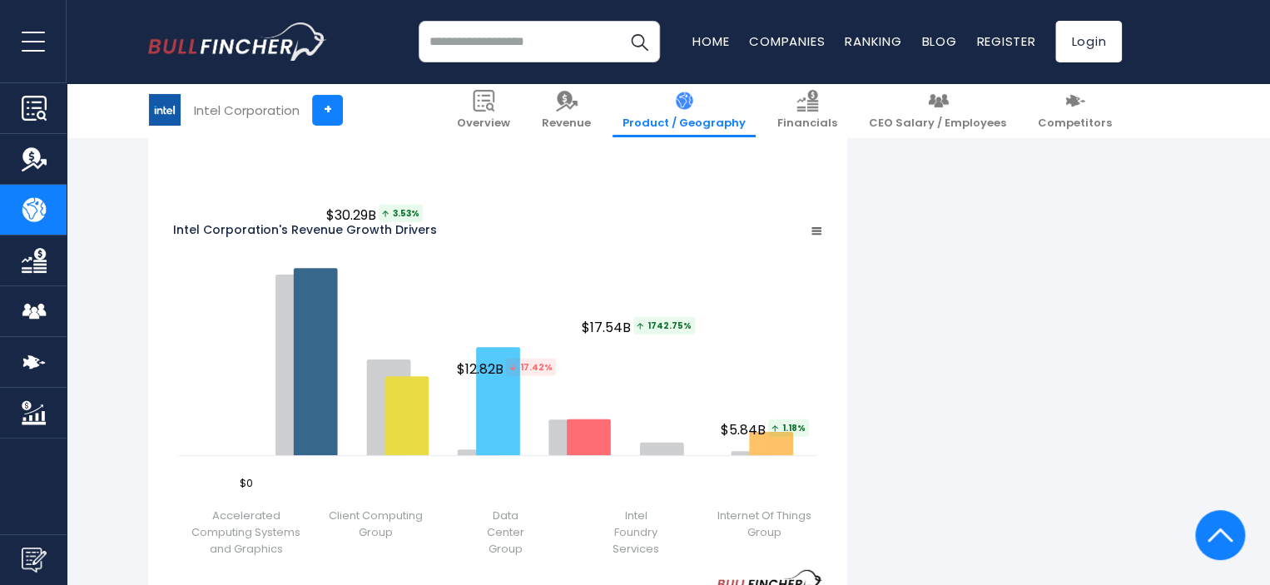
scroll to position [2080, 0]
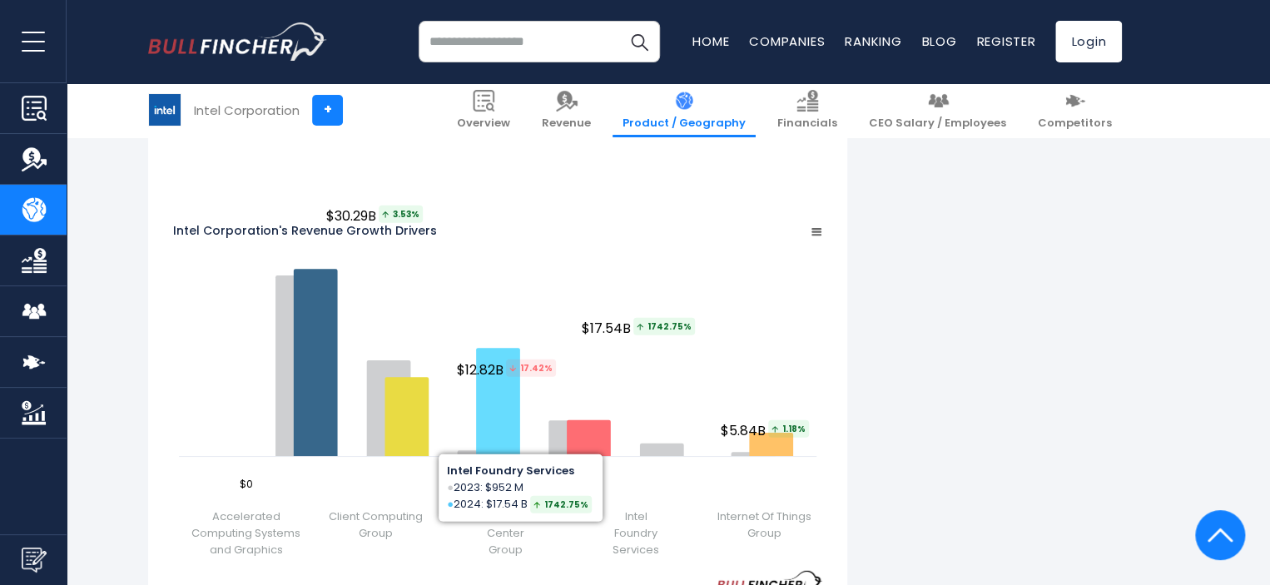
click at [680, 217] on rect "Intel Corporation's Revenue Growth Drivers" at bounding box center [497, 363] width 649 height 292
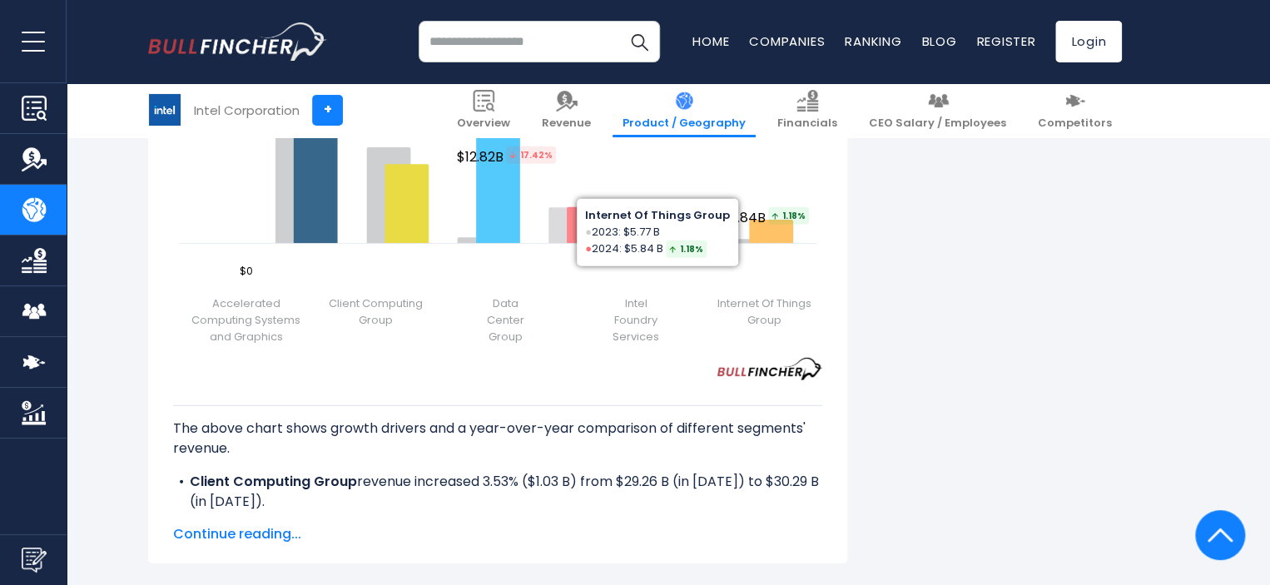
scroll to position [2330, 0]
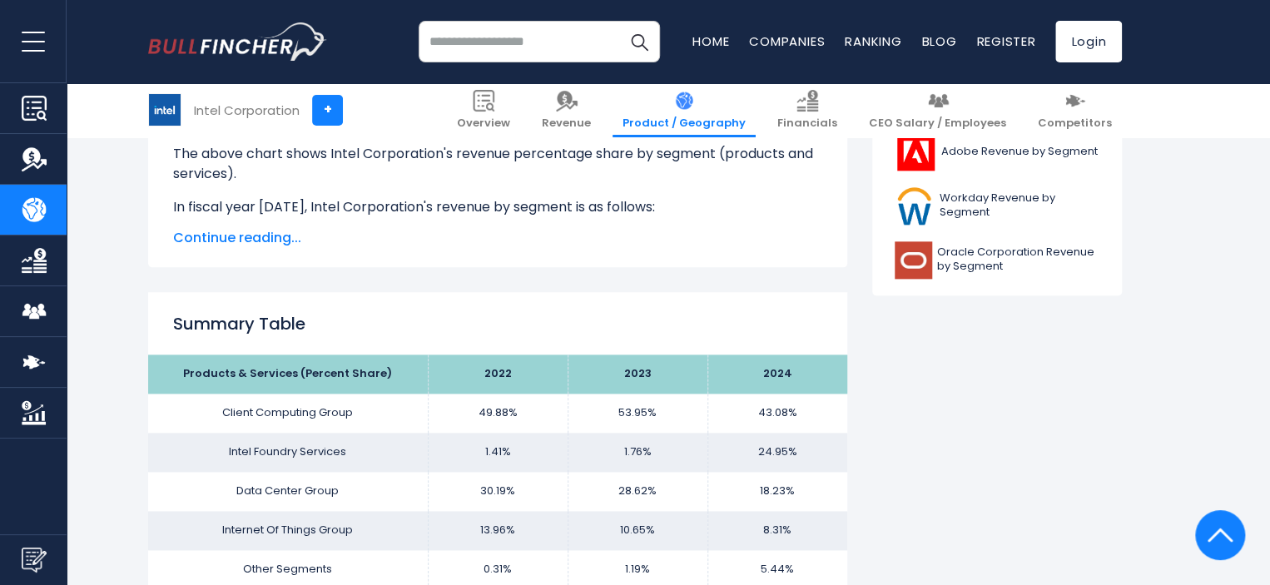
scroll to position [915, 0]
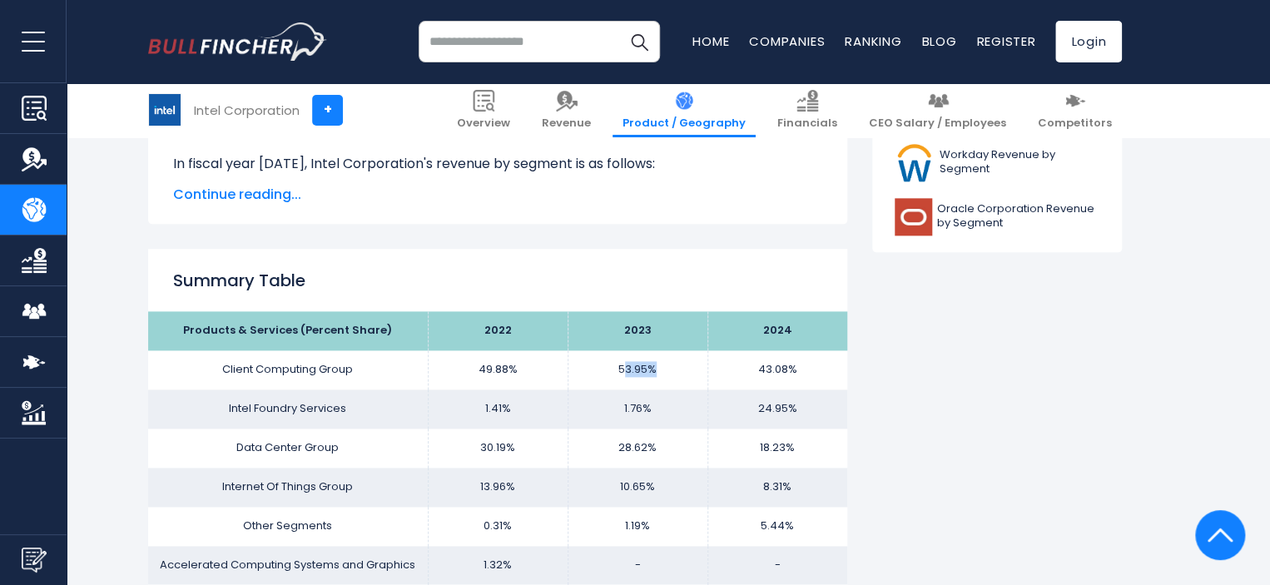
drag, startPoint x: 820, startPoint y: 370, endPoint x: 845, endPoint y: 365, distance: 26.3
click at [707, 365] on td "53.95%" at bounding box center [637, 369] width 140 height 39
click at [707, 364] on td "53.95%" at bounding box center [637, 369] width 140 height 39
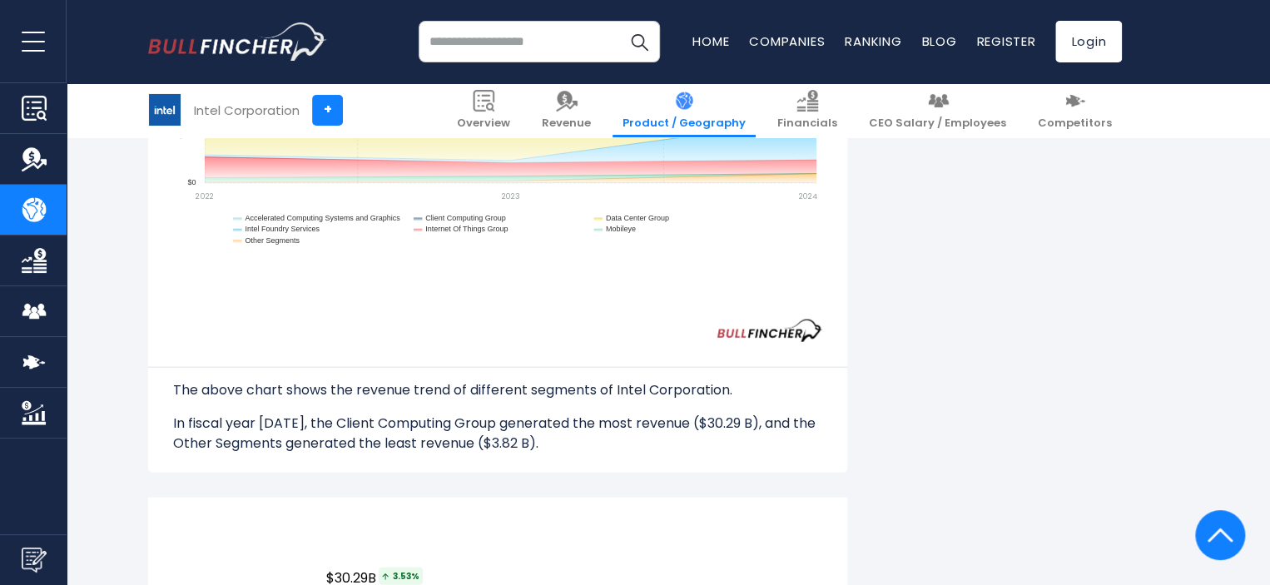
scroll to position [1747, 0]
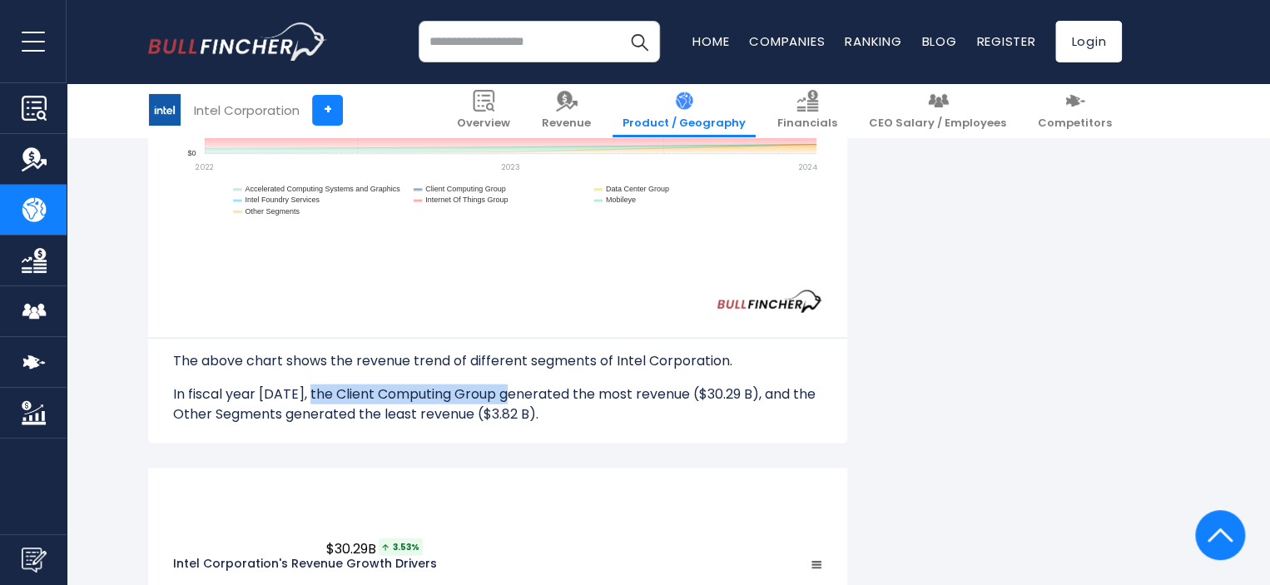
drag, startPoint x: 313, startPoint y: 395, endPoint x: 513, endPoint y: 392, distance: 199.7
click at [513, 392] on p "In fiscal year [DATE], the Client Computing Group generated the most revenue ($…" at bounding box center [497, 404] width 649 height 40
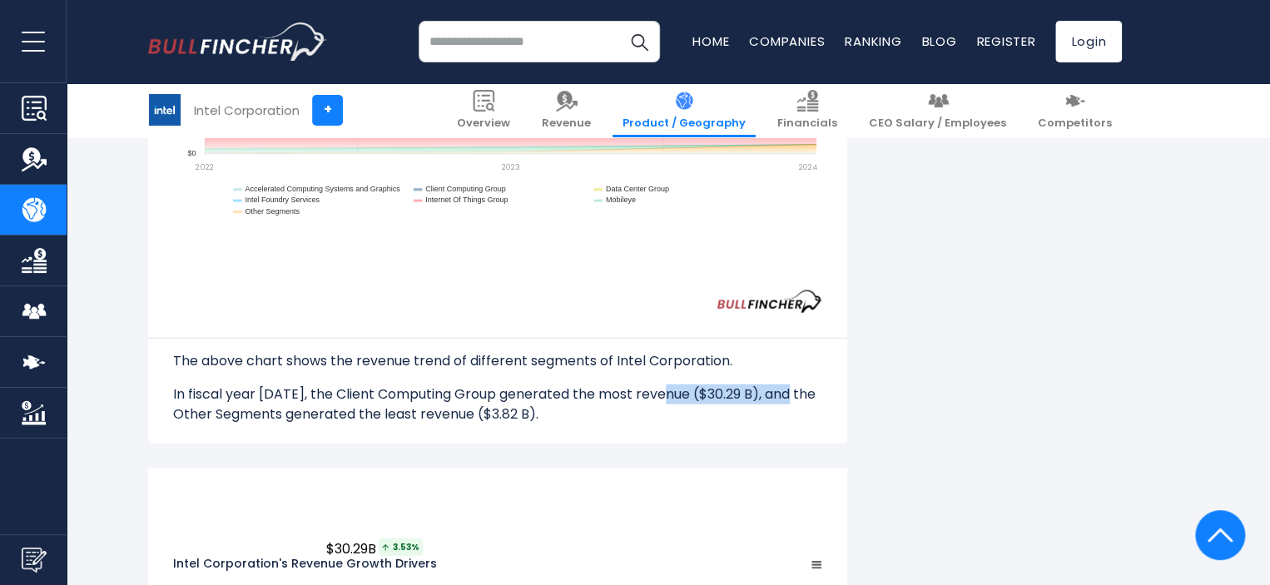
drag, startPoint x: 676, startPoint y: 384, endPoint x: 790, endPoint y: 388, distance: 114.9
click at [790, 388] on p "In fiscal year [DATE], the Client Computing Group generated the most revenue ($…" at bounding box center [497, 404] width 649 height 40
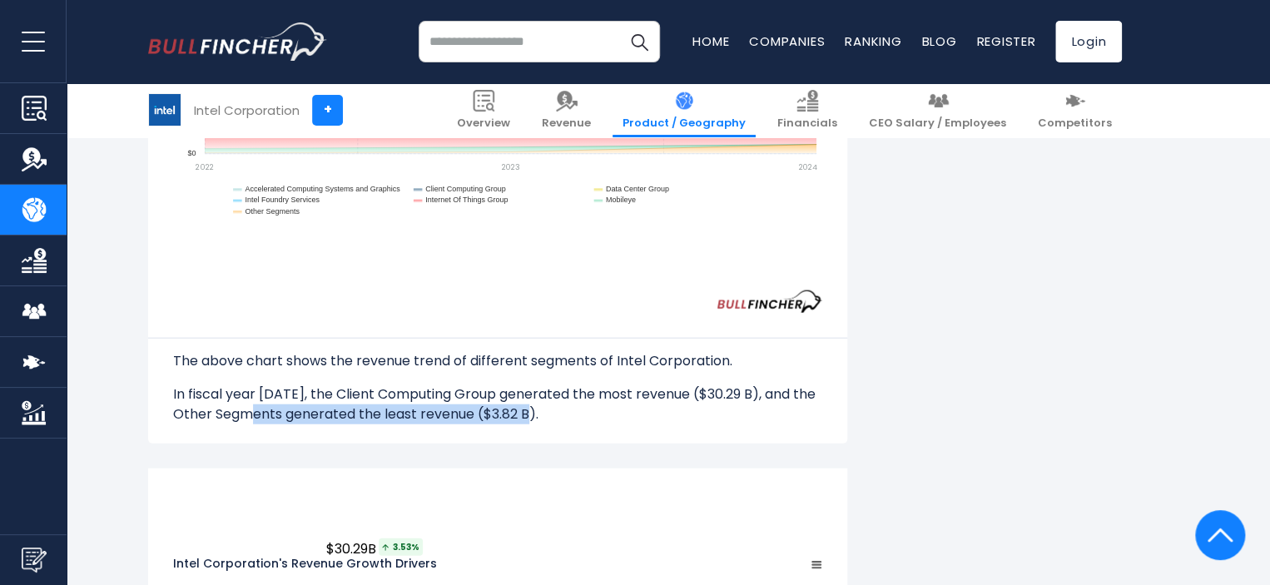
drag, startPoint x: 909, startPoint y: 389, endPoint x: 908, endPoint y: 421, distance: 32.5
click at [822, 421] on p "In fiscal year [DATE], the Client Computing Group generated the most revenue ($…" at bounding box center [497, 404] width 649 height 40
click at [643, 414] on p "In fiscal year [DATE], the Client Computing Group generated the most revenue ($…" at bounding box center [497, 404] width 649 height 40
drag, startPoint x: 643, startPoint y: 410, endPoint x: 300, endPoint y: 411, distance: 343.7
click at [300, 411] on p "In fiscal year [DATE], the Client Computing Group generated the most revenue ($…" at bounding box center [497, 404] width 649 height 40
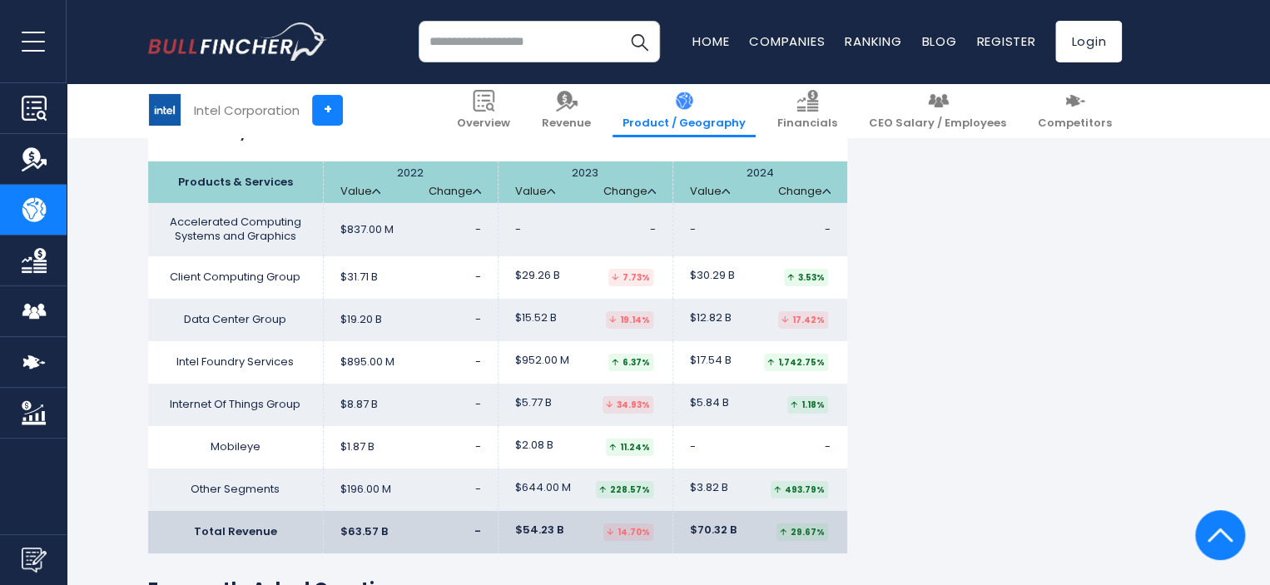
scroll to position [2746, 0]
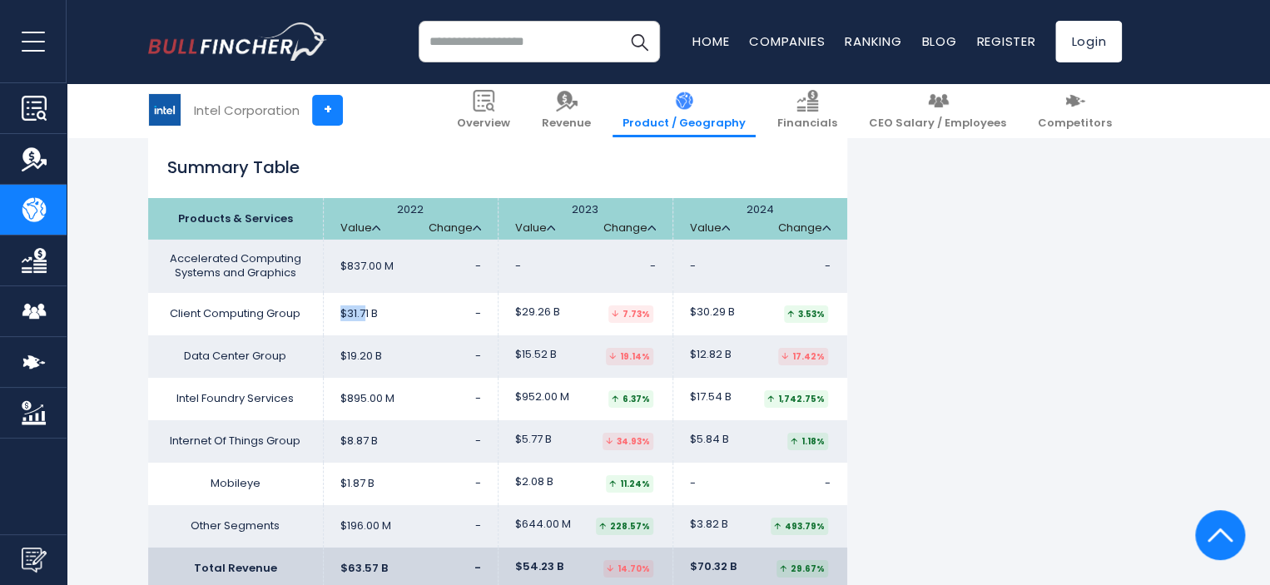
drag, startPoint x: 434, startPoint y: 313, endPoint x: 404, endPoint y: 309, distance: 29.4
click at [404, 309] on td "$31.71 B -" at bounding box center [410, 314] width 175 height 42
drag, startPoint x: 664, startPoint y: 312, endPoint x: 673, endPoint y: 315, distance: 9.5
click at [560, 315] on span "$29.26 B" at bounding box center [537, 312] width 45 height 14
drag, startPoint x: 909, startPoint y: 311, endPoint x: 937, endPoint y: 311, distance: 28.3
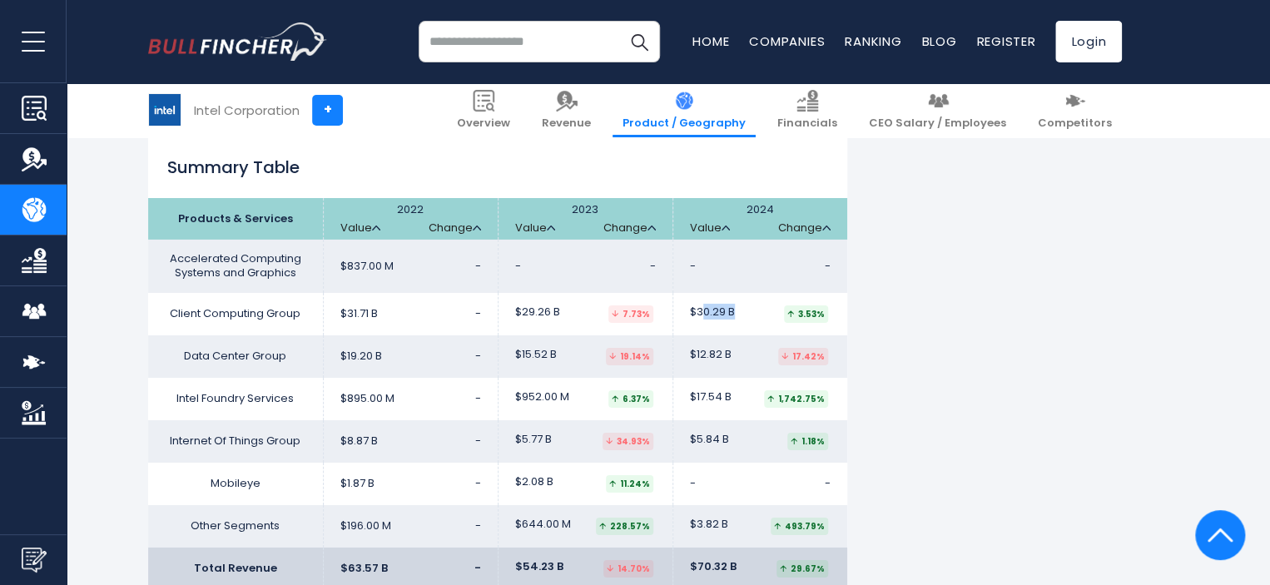
click at [735, 311] on span "$30.29 B" at bounding box center [712, 312] width 45 height 14
